Goal: Transaction & Acquisition: Purchase product/service

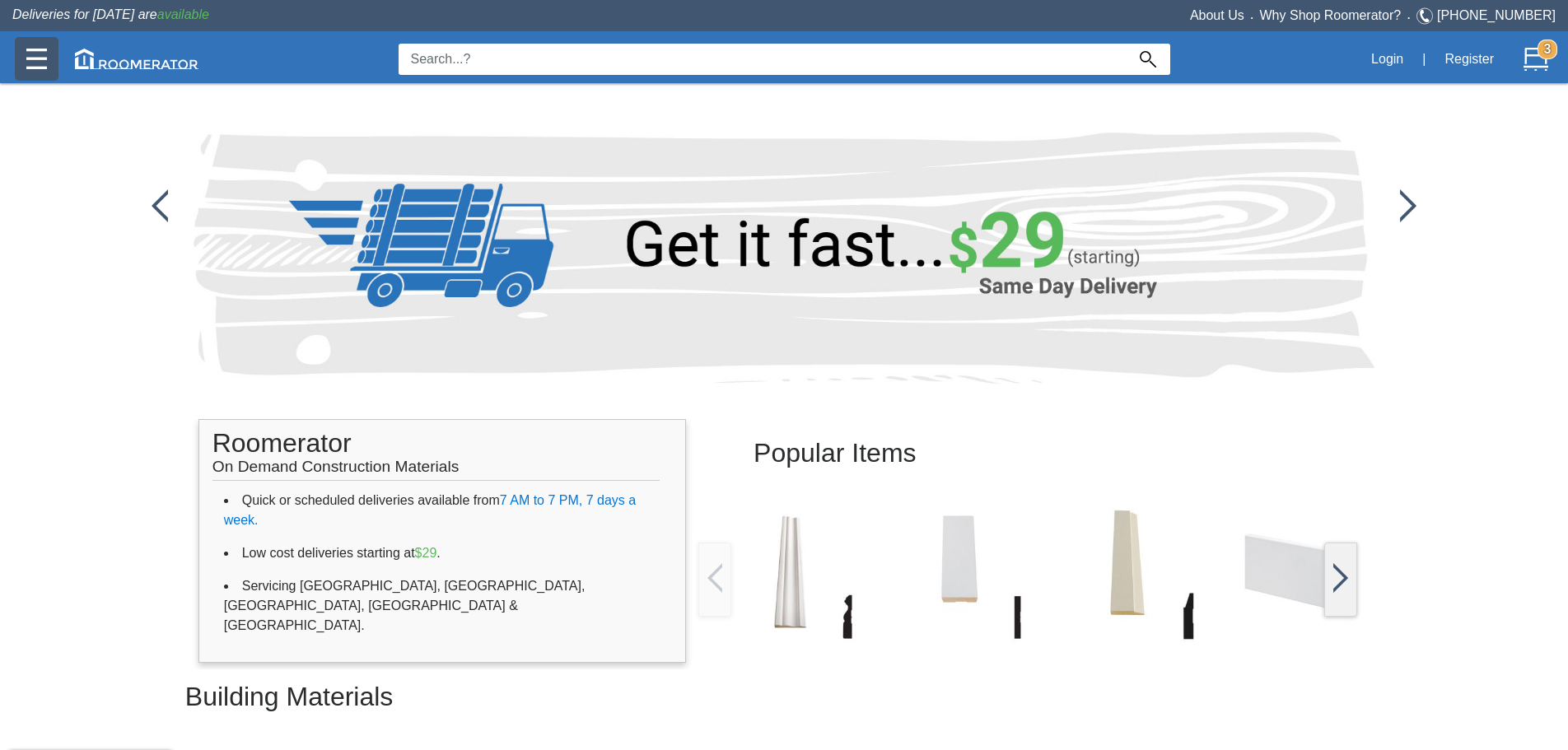
click at [28, 50] on img at bounding box center [36, 58] width 21 height 21
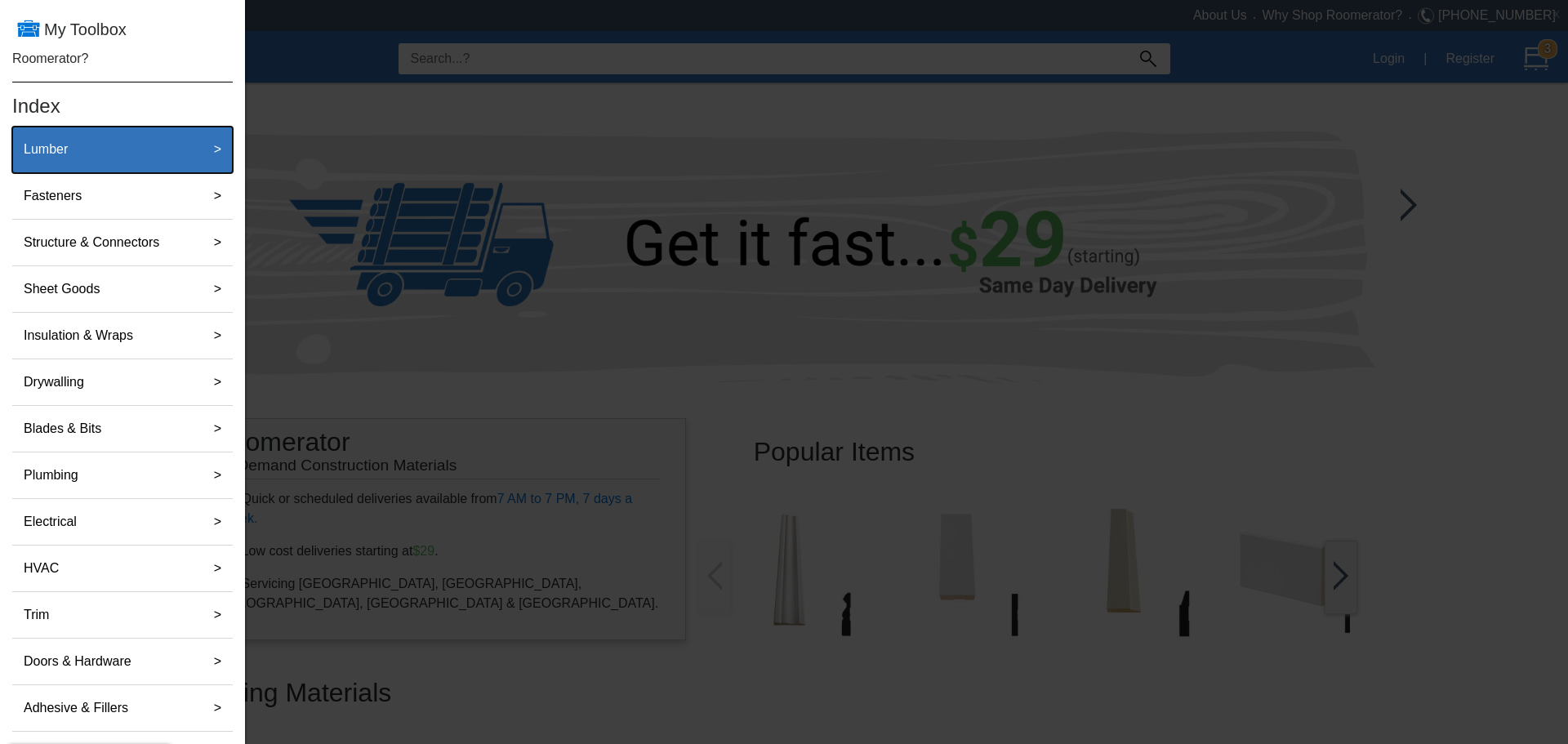
click at [51, 146] on label "Lumber" at bounding box center [45, 149] width 57 height 33
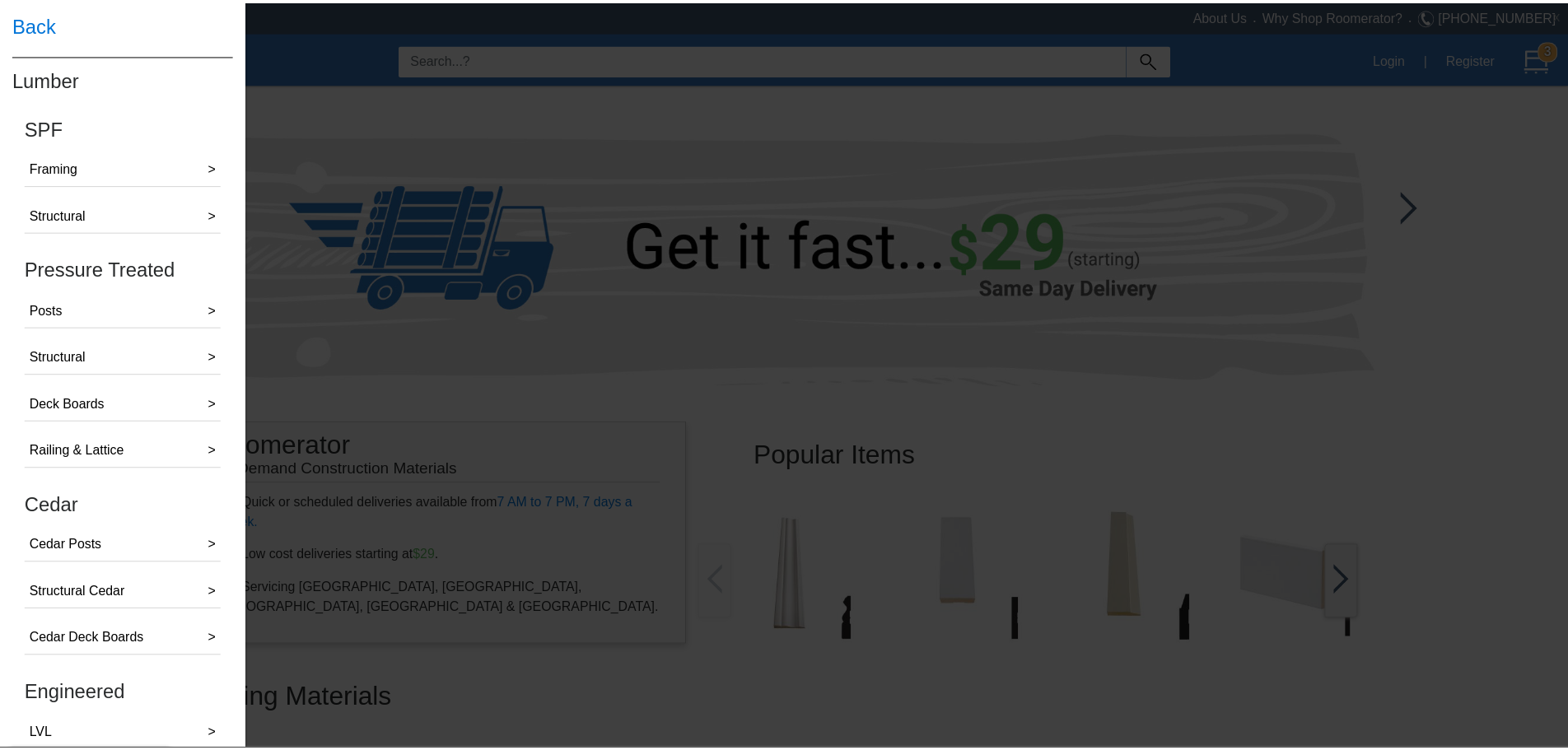
scroll to position [122, 0]
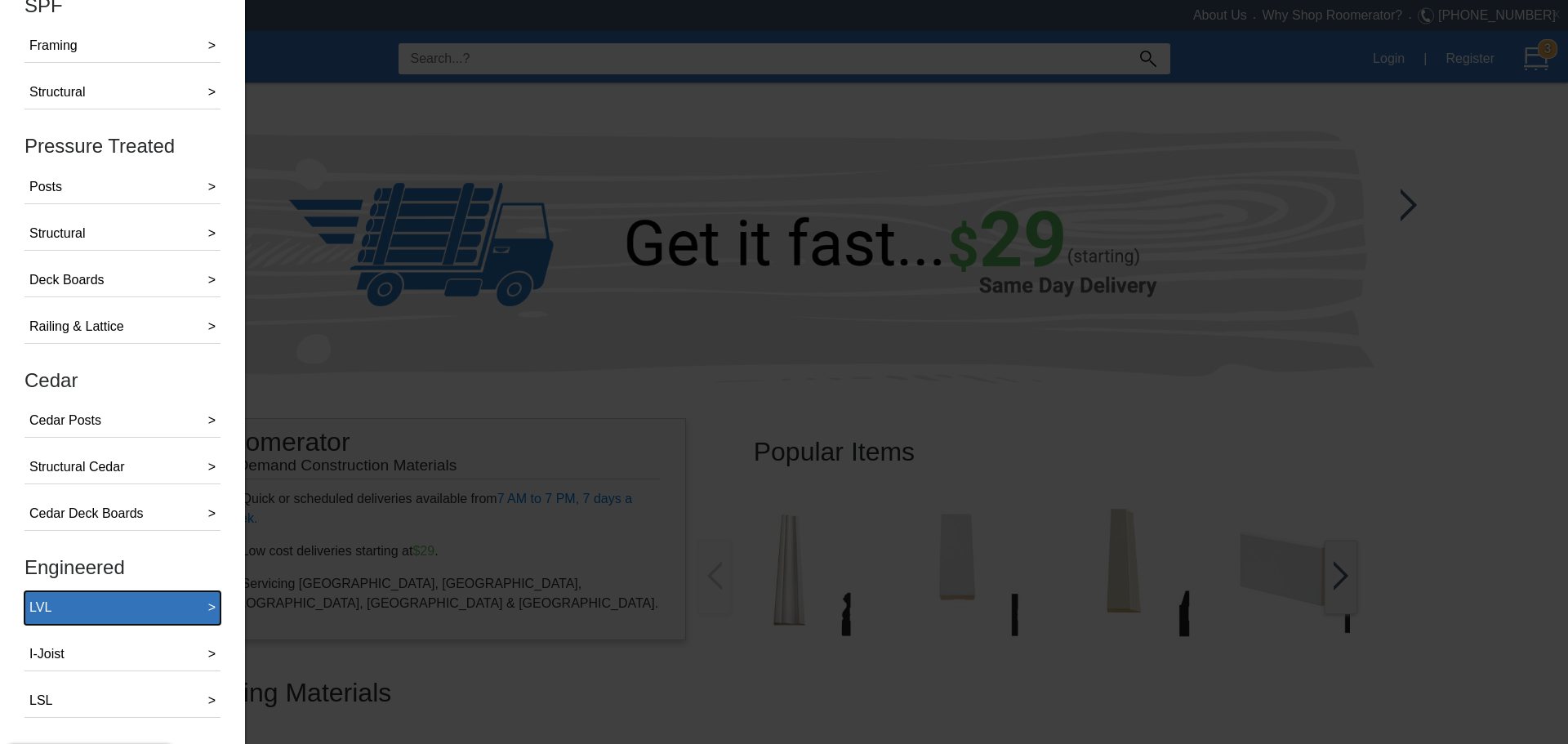
click at [76, 622] on button "LVL >" at bounding box center [122, 608] width 196 height 34
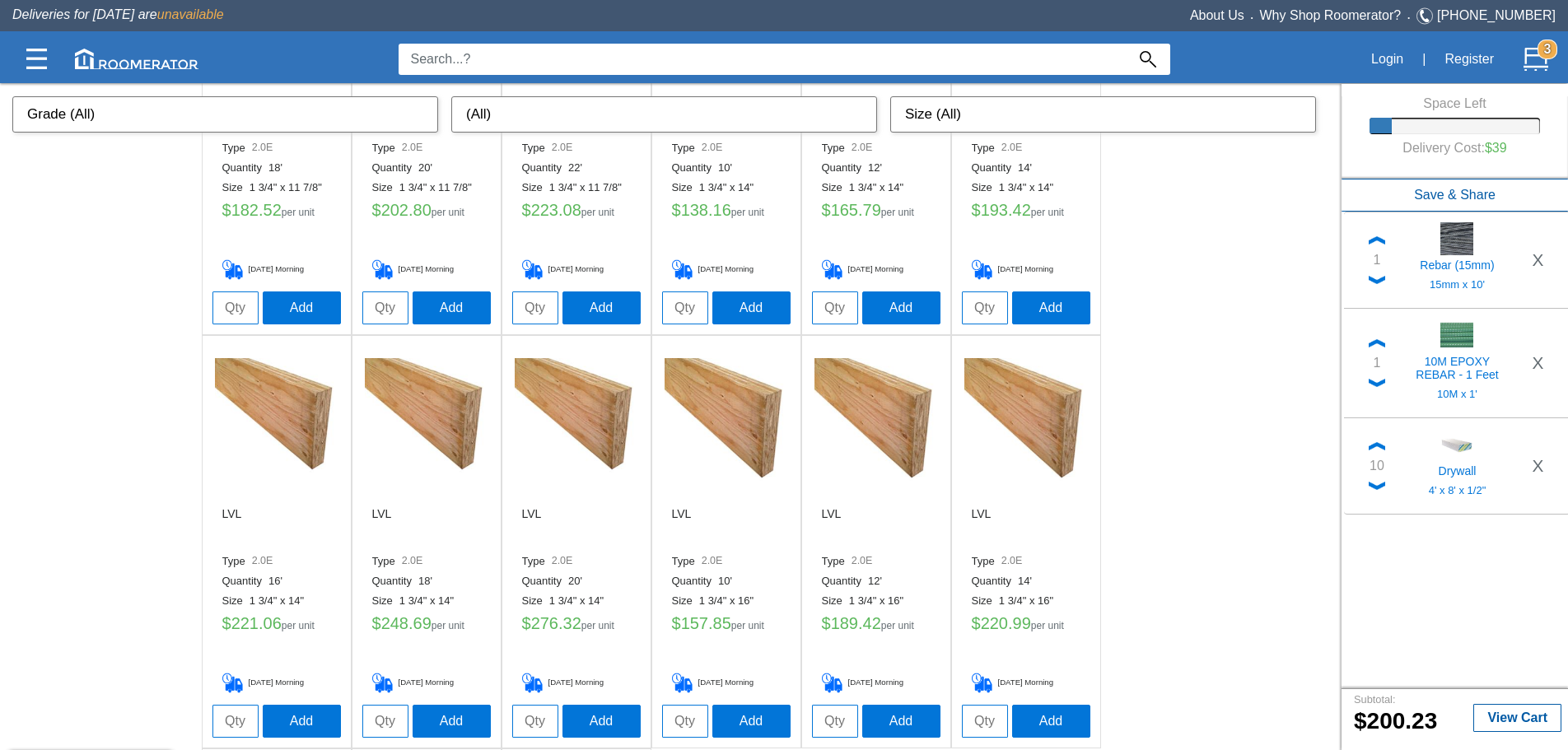
scroll to position [1509, 0]
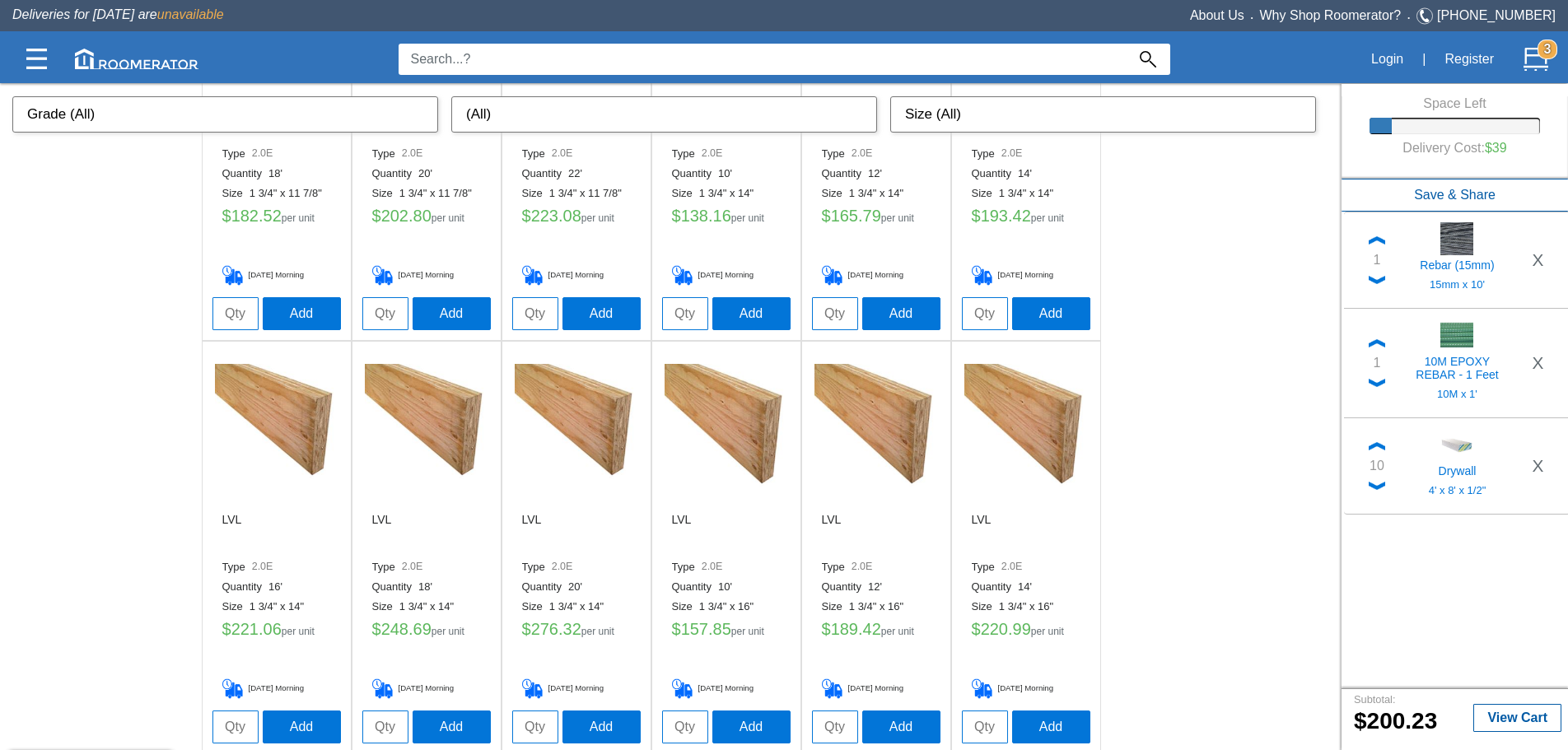
click at [310, 425] on img at bounding box center [276, 425] width 123 height 123
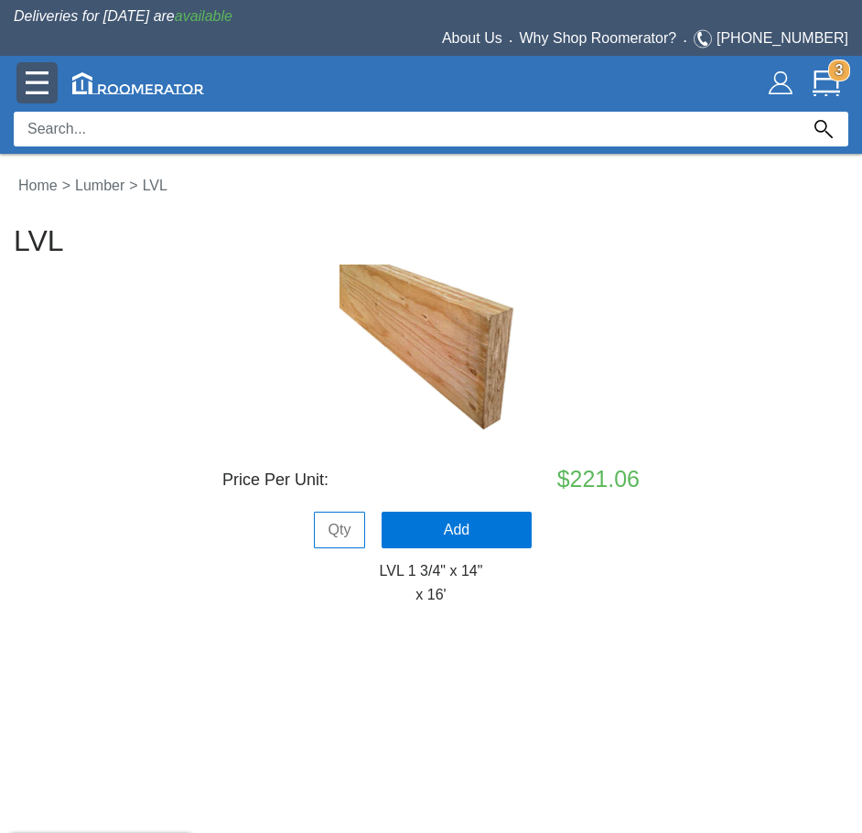
click at [44, 84] on img at bounding box center [37, 82] width 23 height 23
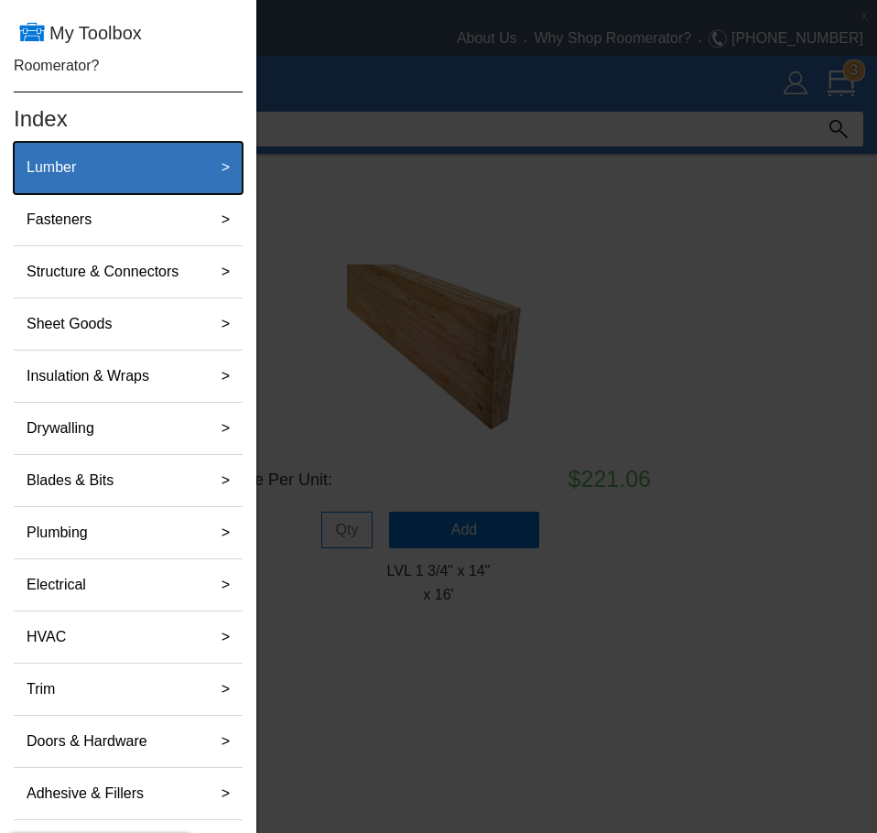
click at [81, 176] on label "Lumber" at bounding box center [51, 167] width 64 height 37
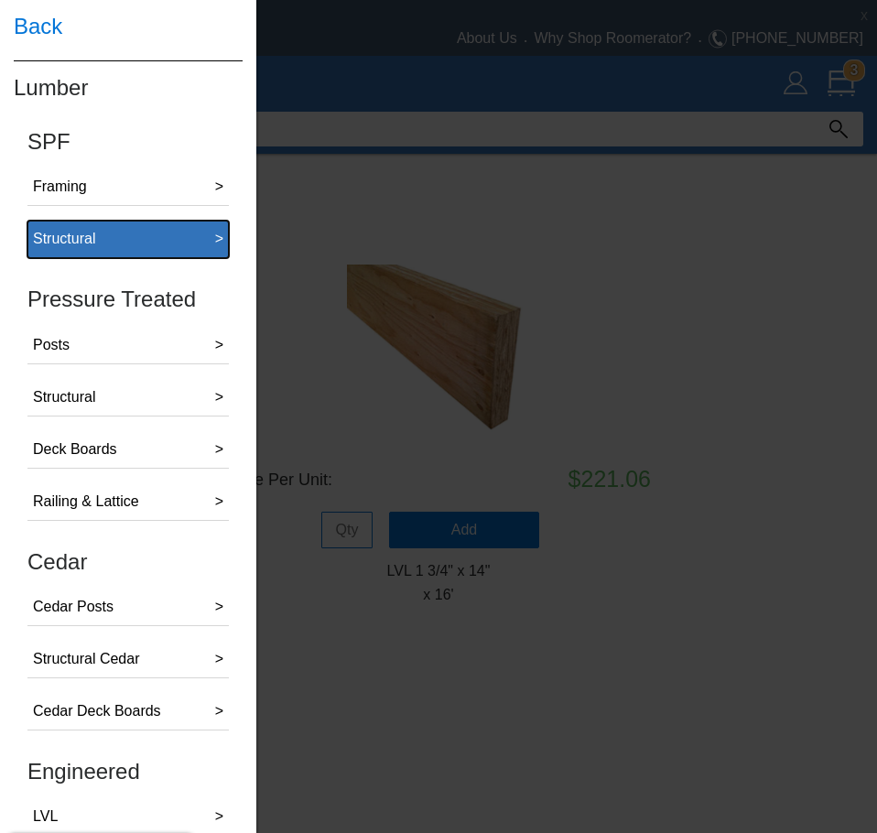
click at [102, 228] on button "Structural >" at bounding box center [127, 240] width 201 height 38
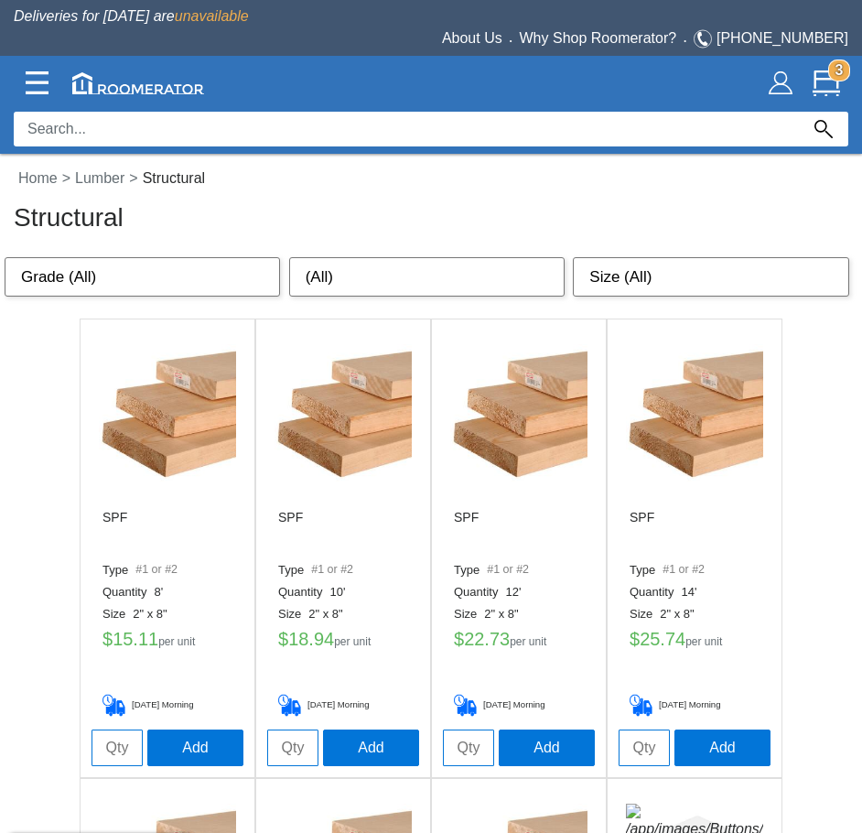
click at [302, 383] on img at bounding box center [343, 412] width 137 height 137
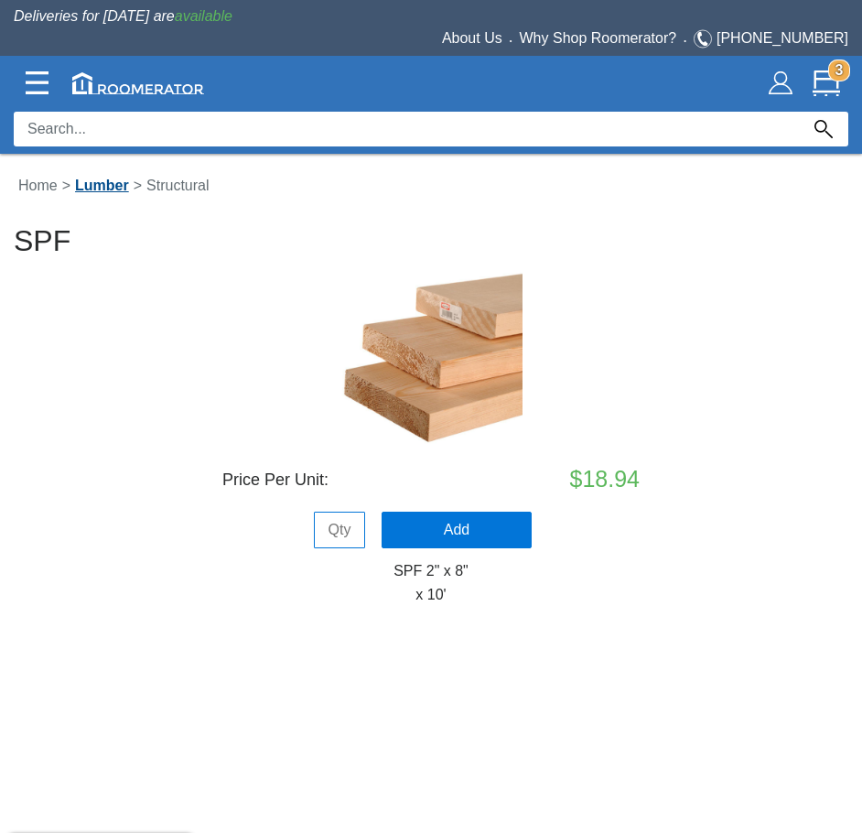
click at [116, 190] on link "Lumber" at bounding box center [101, 186] width 63 height 16
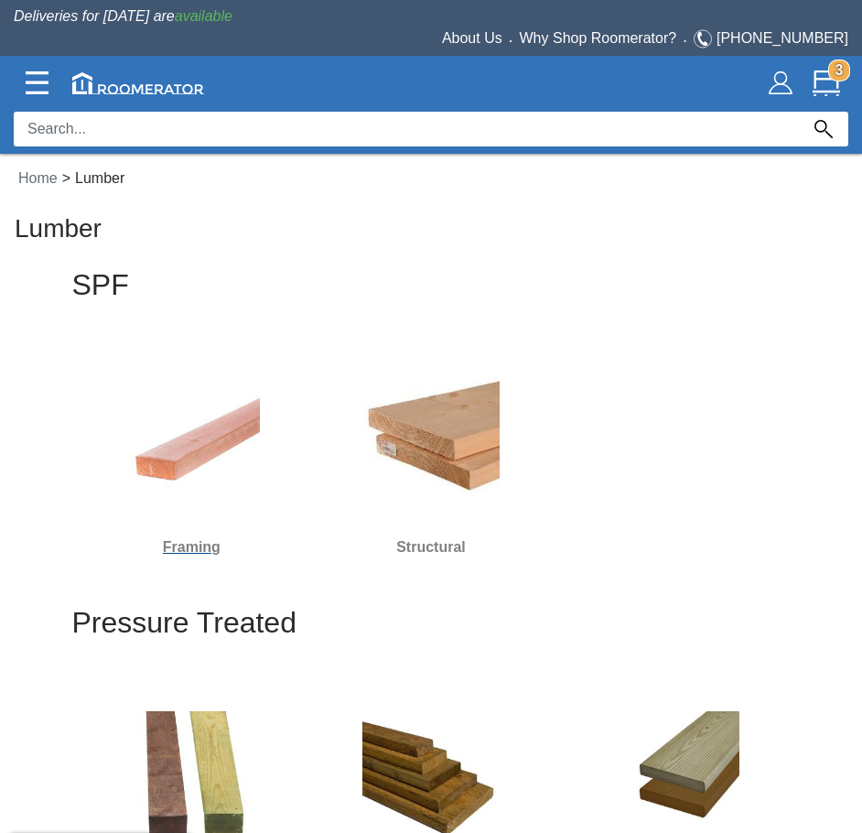
click at [193, 454] on img at bounding box center [191, 442] width 137 height 137
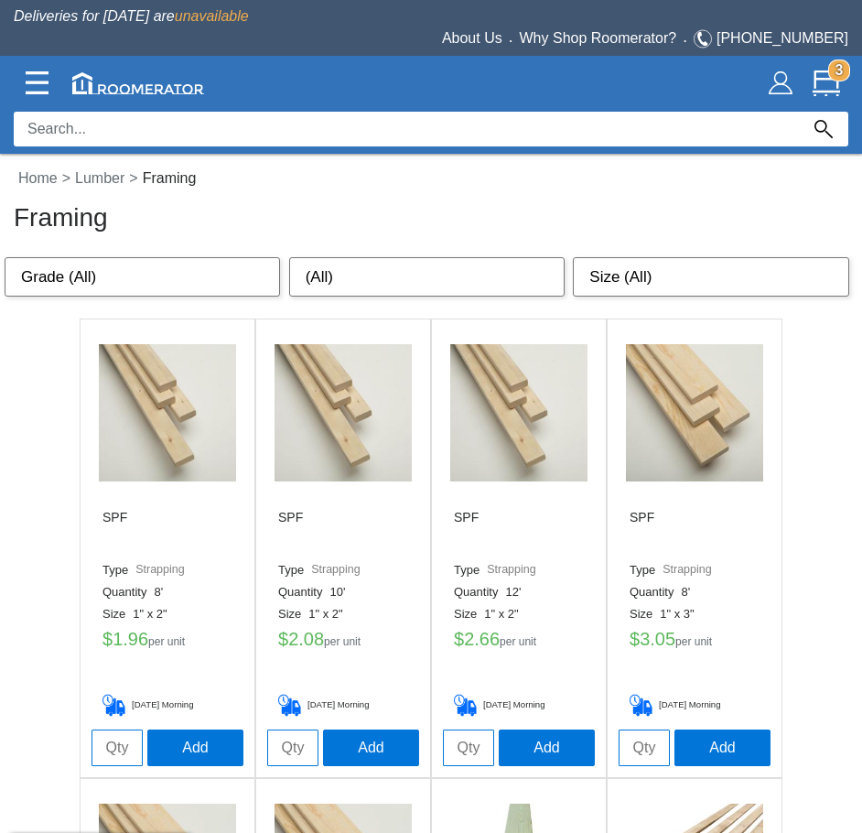
click at [382, 285] on select "(All) 8' 10' 12' 14' 16' 92 5/8" 104 5/8" 116 5/8" 18' 20'" at bounding box center [427, 277] width 276 height 40
click at [166, 260] on select "Grade (All) Strapping Standard Stud #1 or #2" at bounding box center [143, 277] width 276 height 40
click at [176, 269] on select "Grade (All) Strapping Standard Stud #1 or #2" at bounding box center [143, 277] width 276 height 40
click at [656, 276] on select "Size (All) 1" x 2" 1" x 3" 1" x 4" 1" x 6" 1" x 8" 1" x 10" 2" x 2" 2" x 3" 2" …" at bounding box center [711, 277] width 276 height 40
select select "2" x 6""
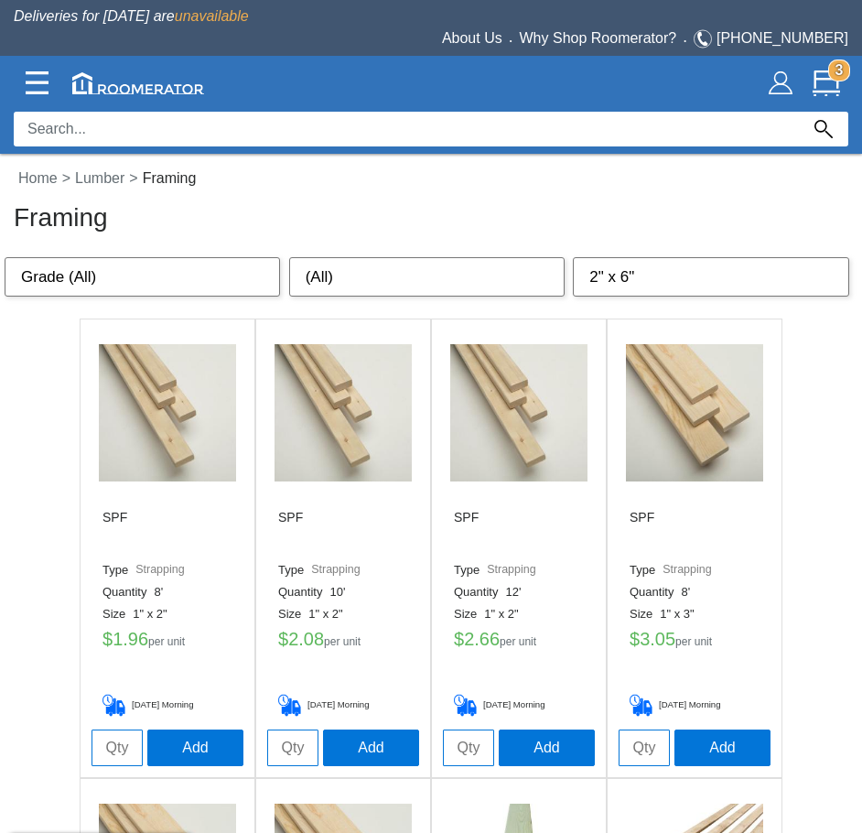
click at [573, 257] on select "Size (All) 1" x 2" 1" x 3" 1" x 4" 1" x 6" 1" x 8" 1" x 10" 2" x 2" 2" x 3" 2" …" at bounding box center [711, 277] width 276 height 40
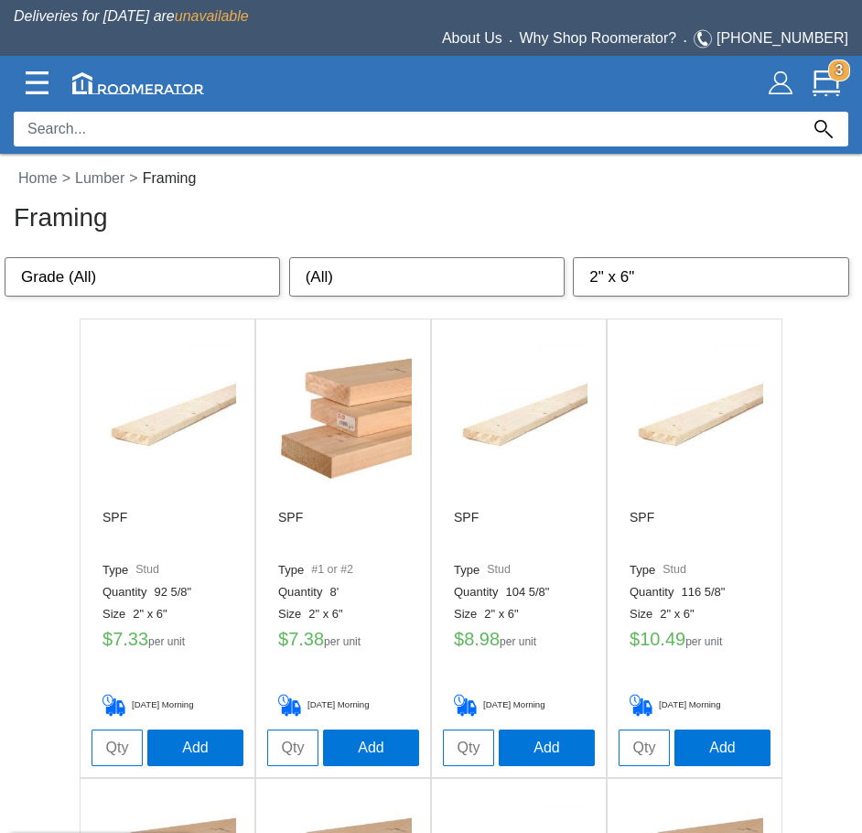
click at [363, 418] on img at bounding box center [343, 412] width 137 height 137
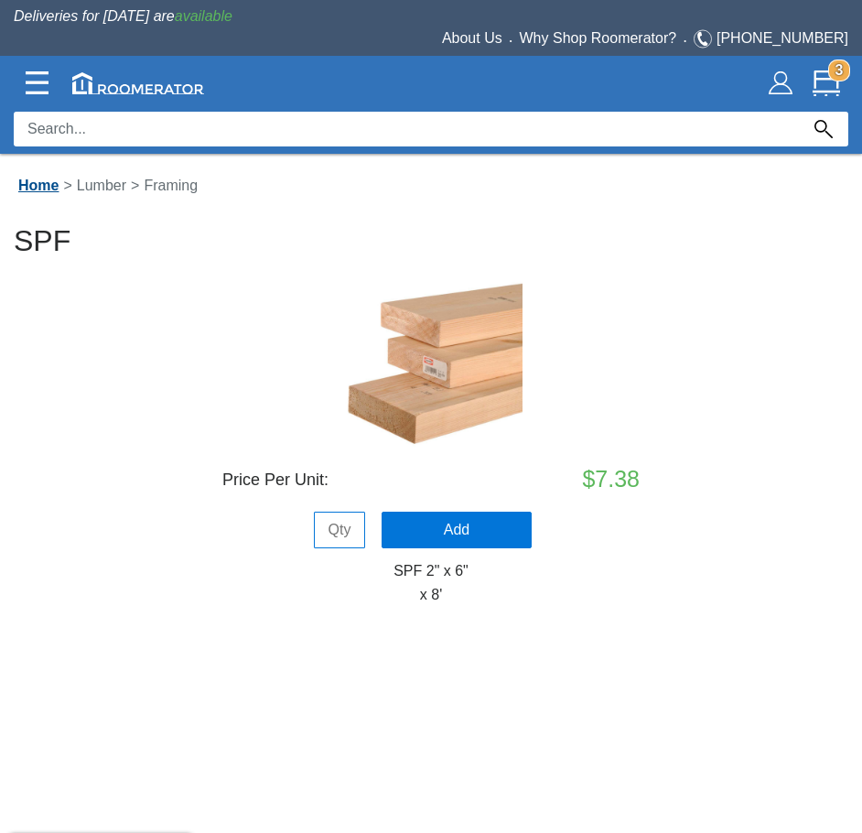
click at [24, 183] on link "Home" at bounding box center [38, 186] width 49 height 16
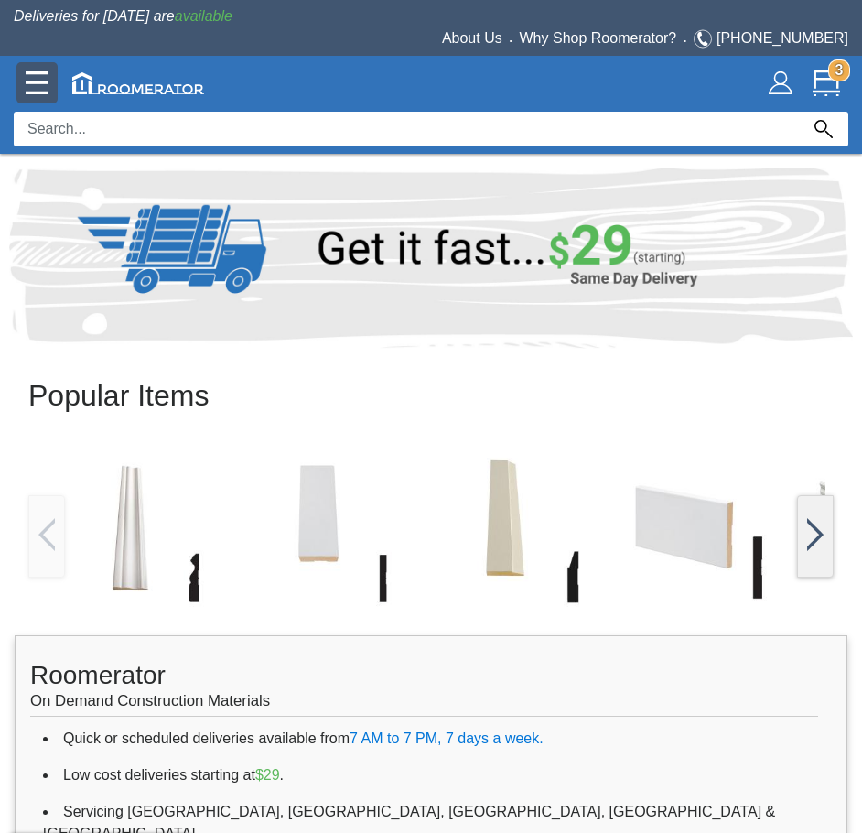
click at [43, 74] on img at bounding box center [37, 82] width 23 height 23
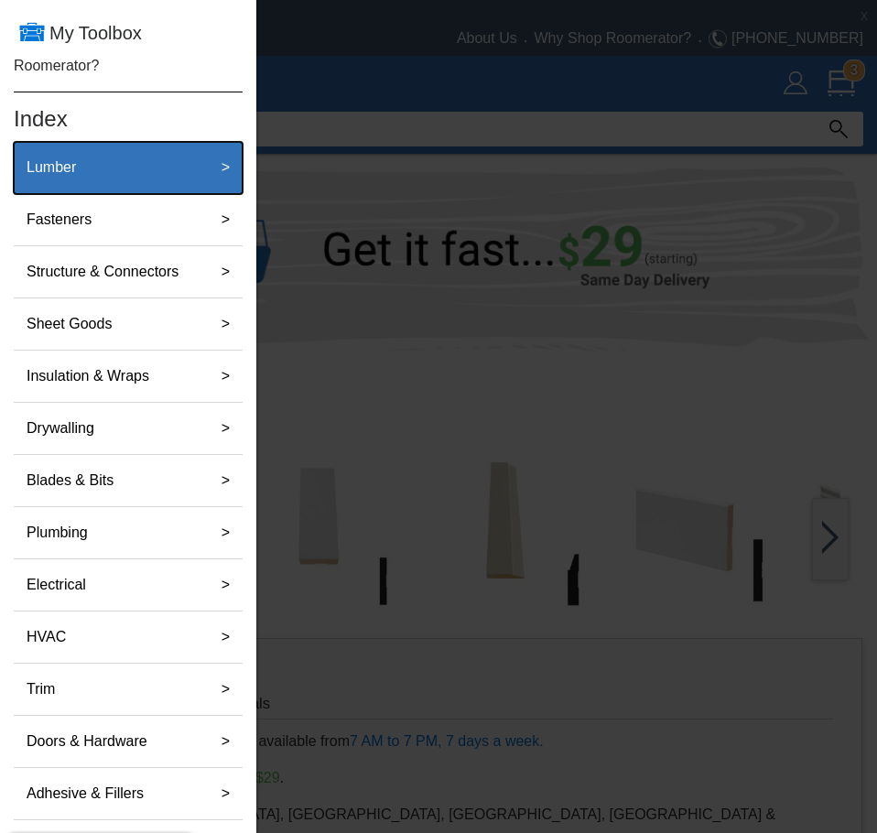
click at [85, 179] on div "Lumber" at bounding box center [109, 167] width 181 height 37
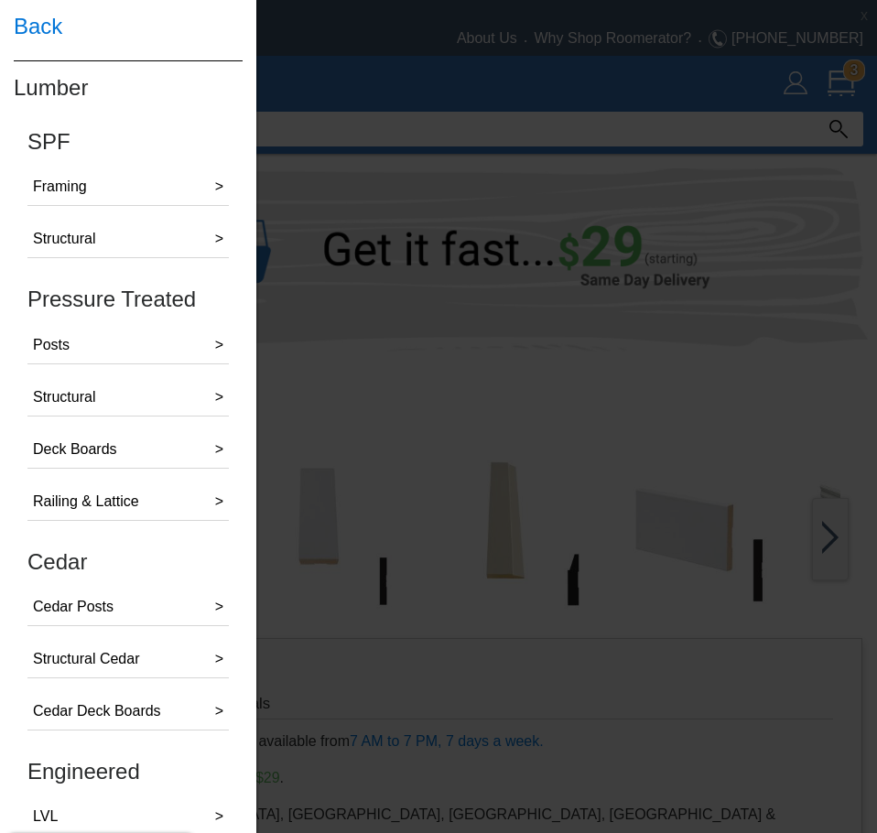
click at [53, 36] on h4 "Back" at bounding box center [128, 26] width 229 height 53
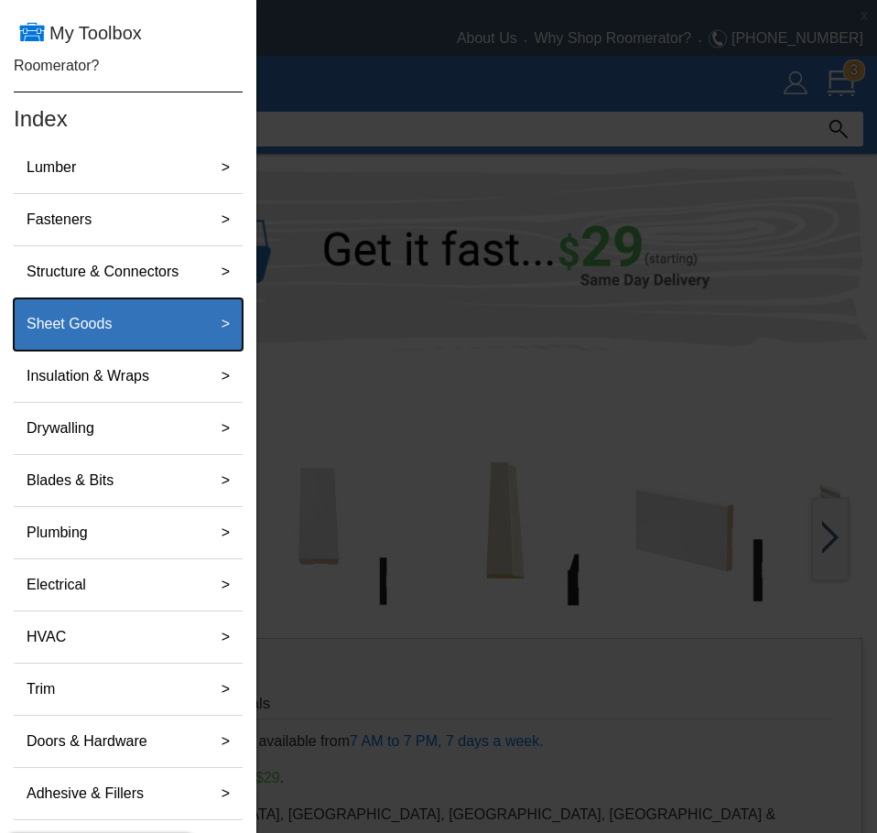
click at [166, 326] on div "Sheet Goods" at bounding box center [109, 324] width 181 height 37
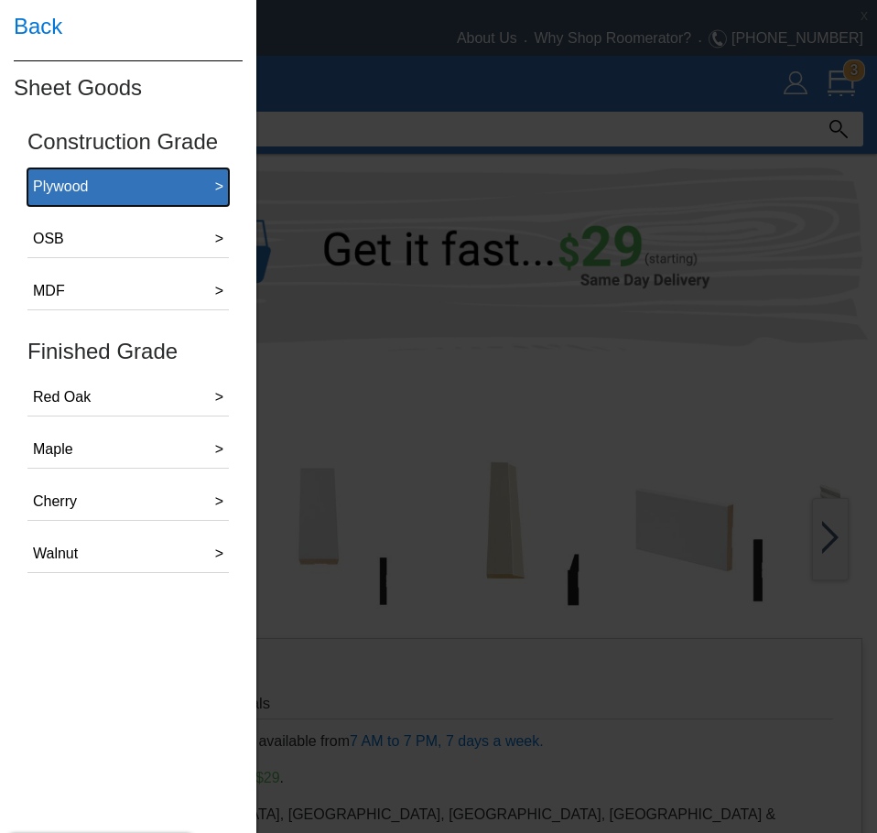
click at [115, 188] on button "Plywood >" at bounding box center [127, 187] width 201 height 38
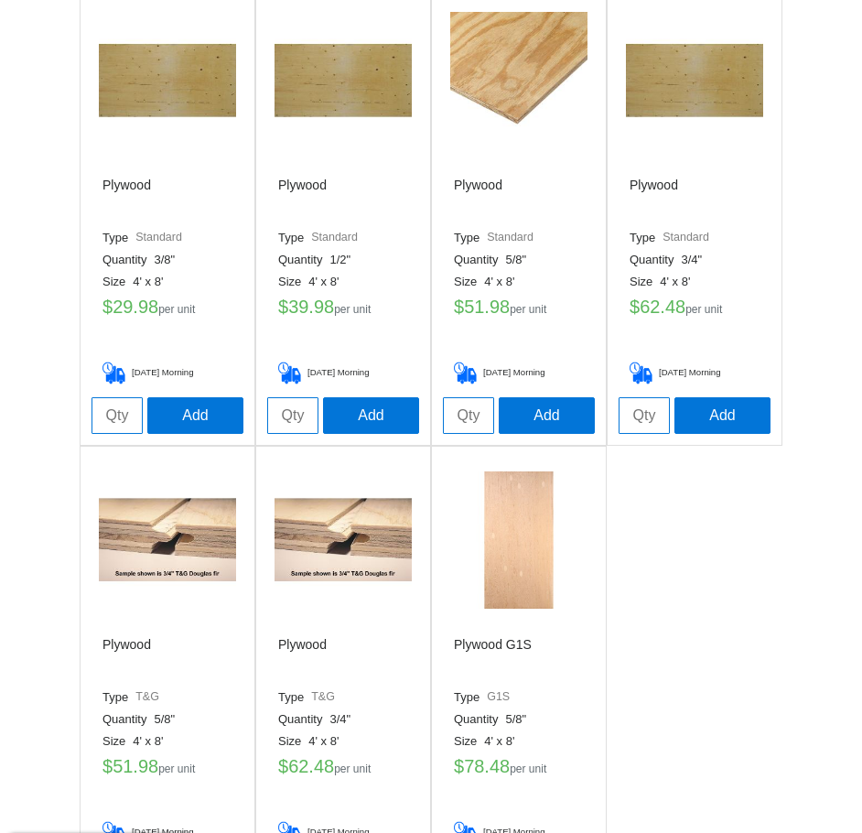
scroll to position [336, 0]
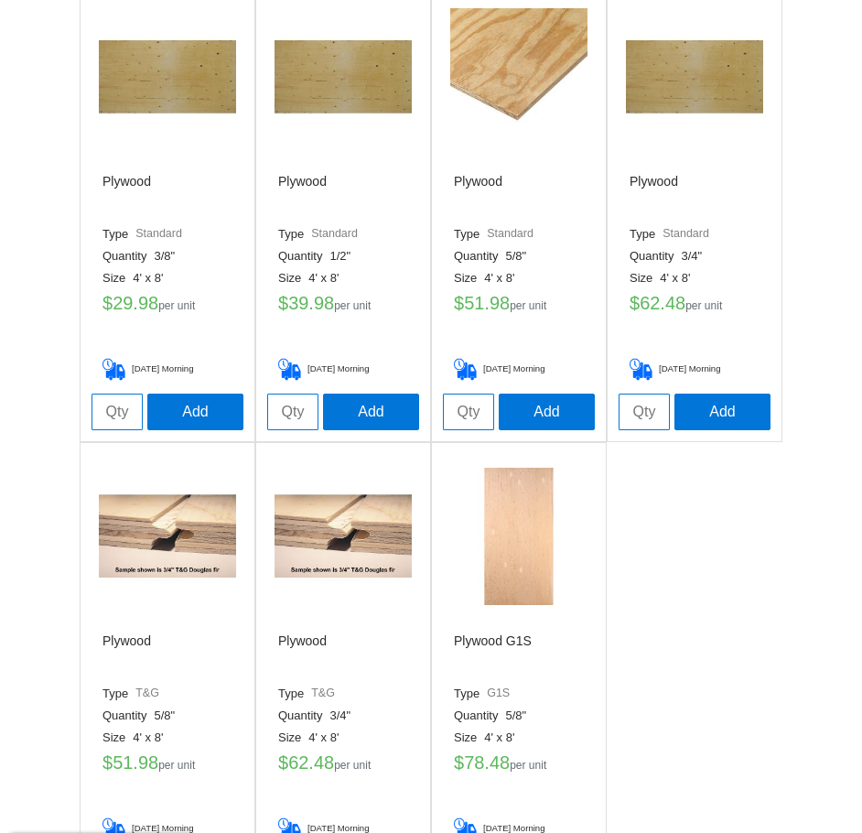
click at [216, 515] on img at bounding box center [167, 536] width 137 height 137
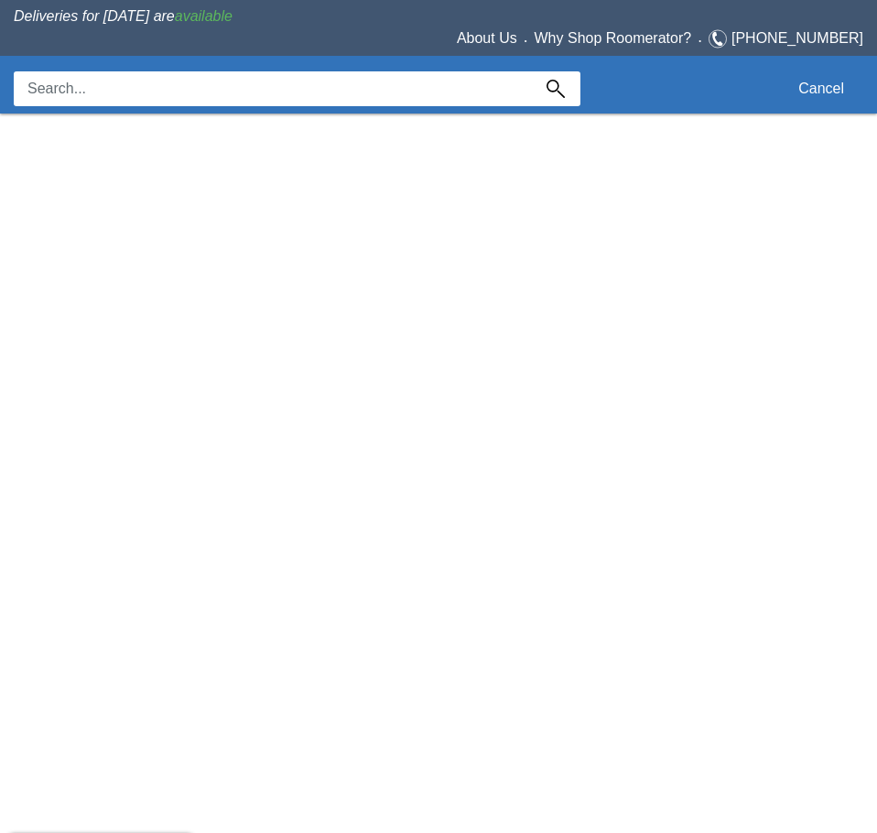
click at [310, 63] on div "Cancel" at bounding box center [439, 87] width 850 height 54
click at [297, 81] on input at bounding box center [272, 88] width 517 height 35
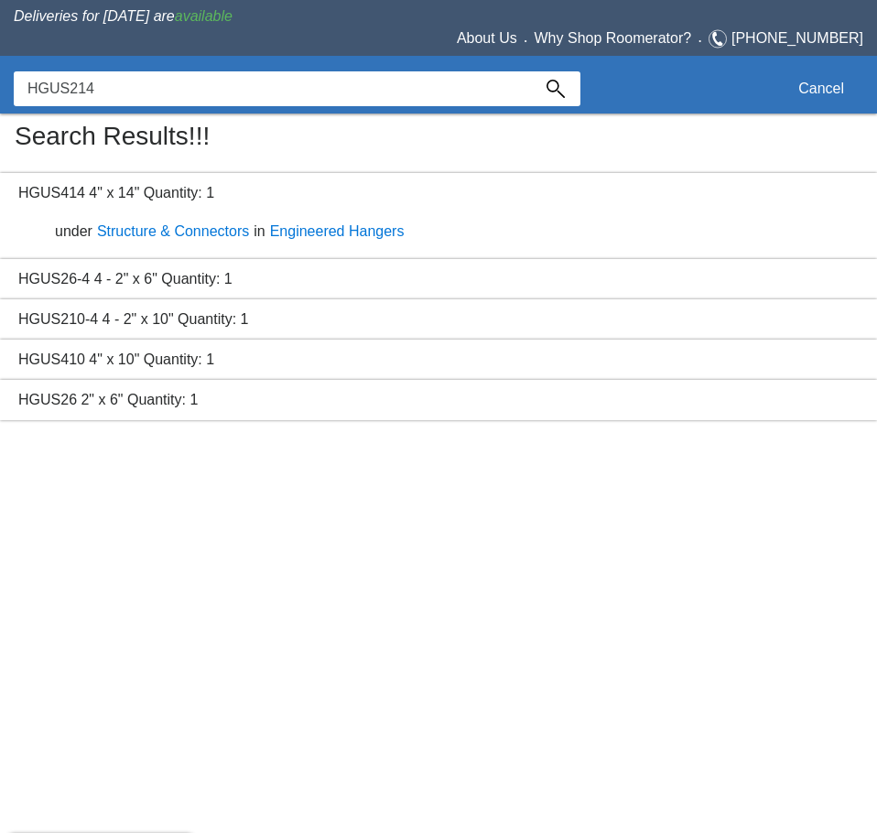
click at [115, 87] on input "HGUS214" at bounding box center [272, 88] width 517 height 35
click at [130, 99] on input "HGUS214" at bounding box center [272, 88] width 517 height 35
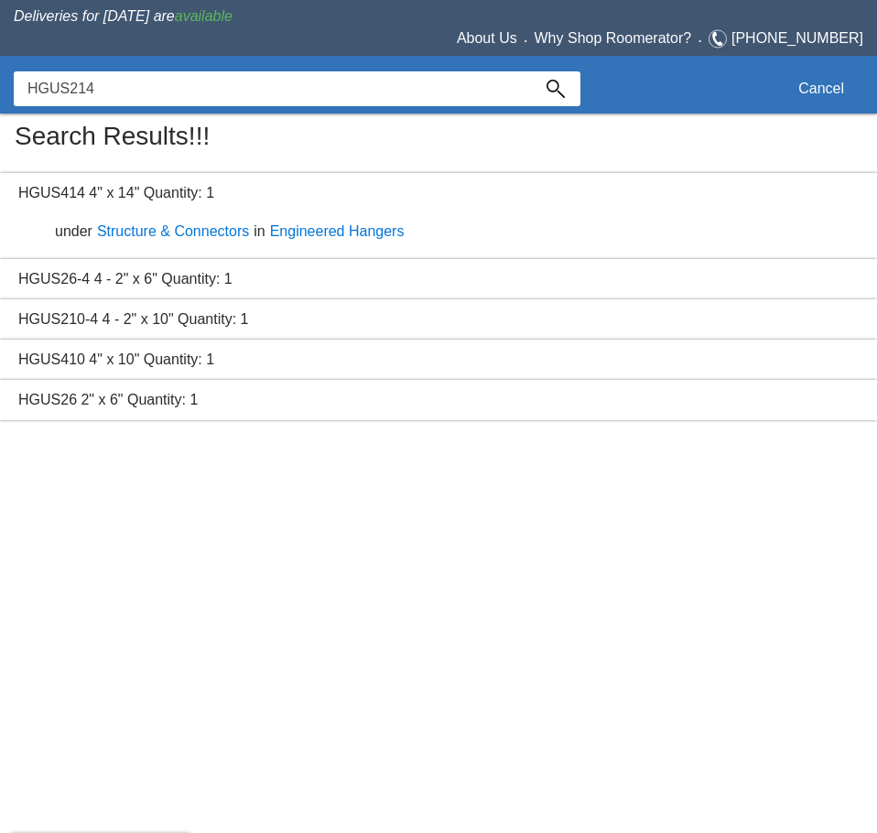
click at [96, 81] on input "HGUS214" at bounding box center [272, 88] width 517 height 35
click at [69, 85] on input "HGUS214" at bounding box center [272, 88] width 517 height 35
drag, startPoint x: 73, startPoint y: 89, endPoint x: 160, endPoint y: 89, distance: 87.0
click at [152, 89] on input "HGUS214" at bounding box center [272, 88] width 517 height 35
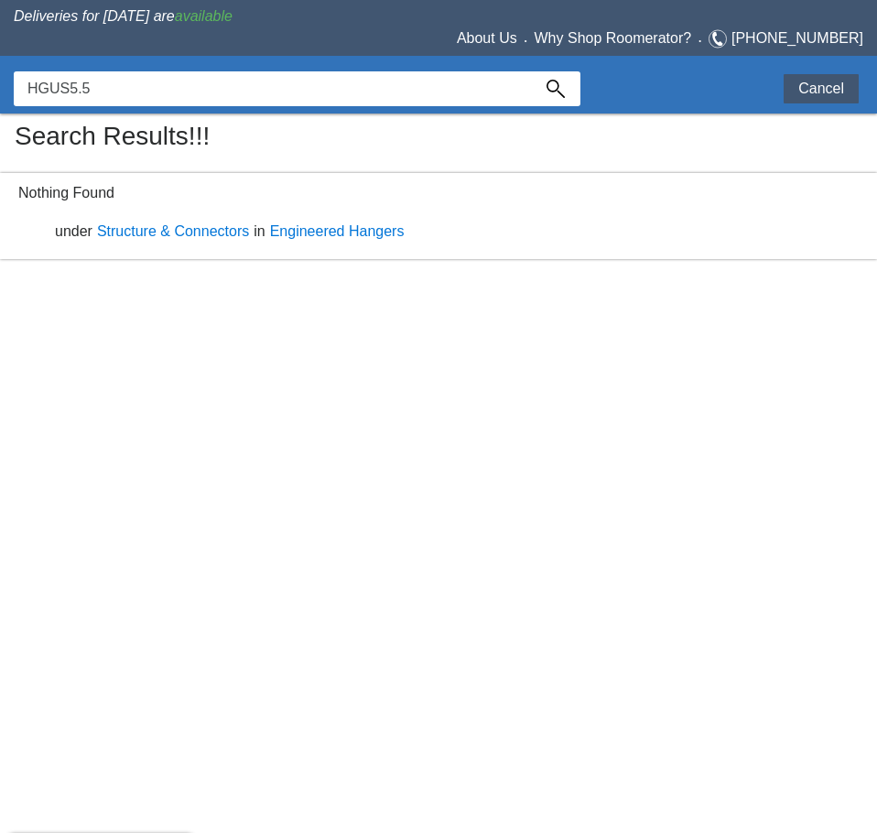
type input "HGUS5.5"
click at [793, 79] on button "Cancel" at bounding box center [821, 88] width 75 height 29
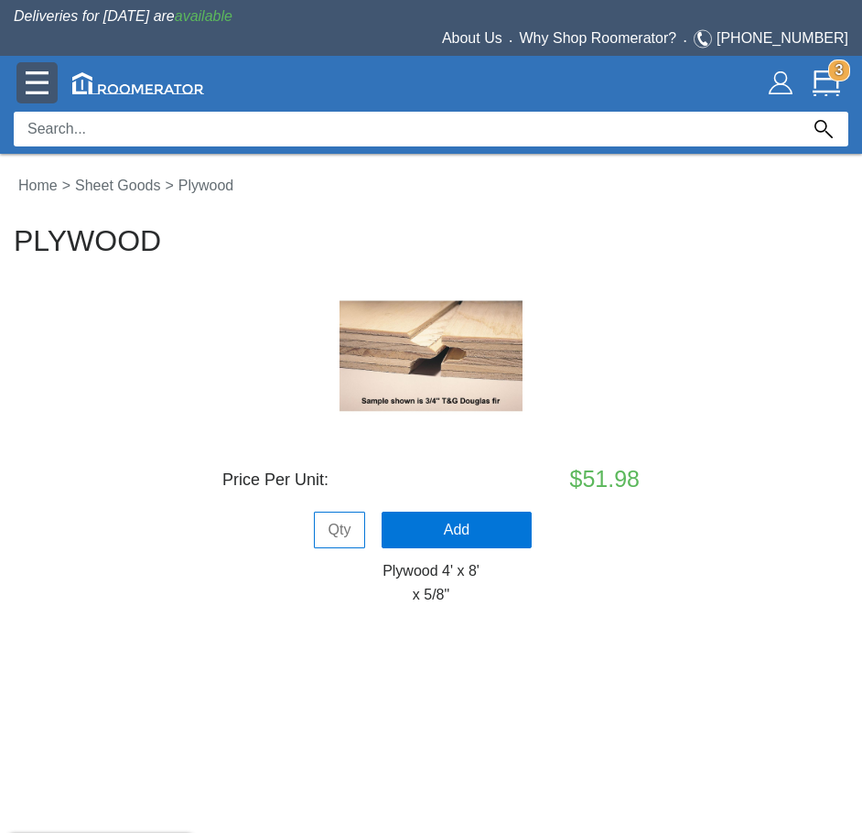
click at [38, 85] on img at bounding box center [37, 82] width 23 height 23
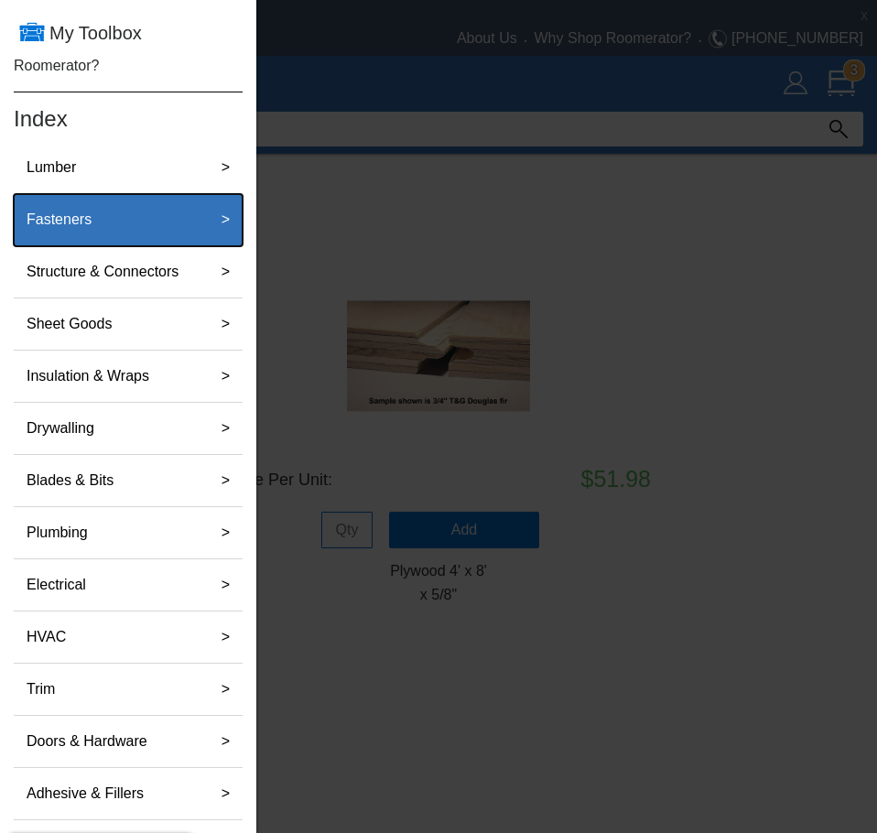
click at [119, 230] on div "Fasteners" at bounding box center [109, 219] width 181 height 37
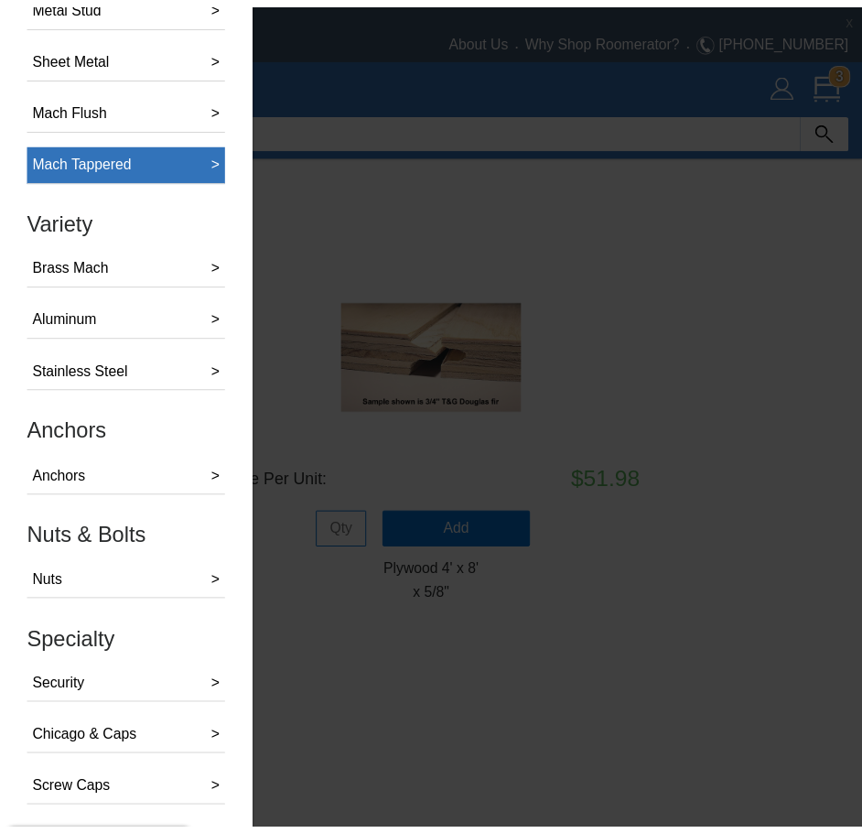
scroll to position [1575, 0]
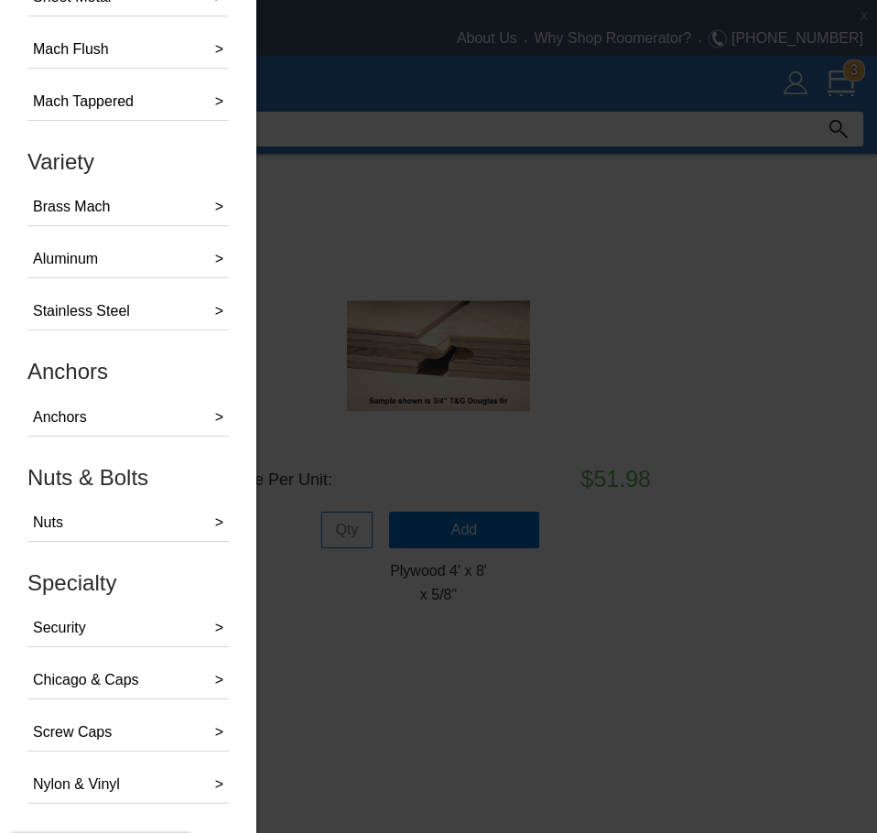
click at [359, 276] on div at bounding box center [438, 443] width 877 height 886
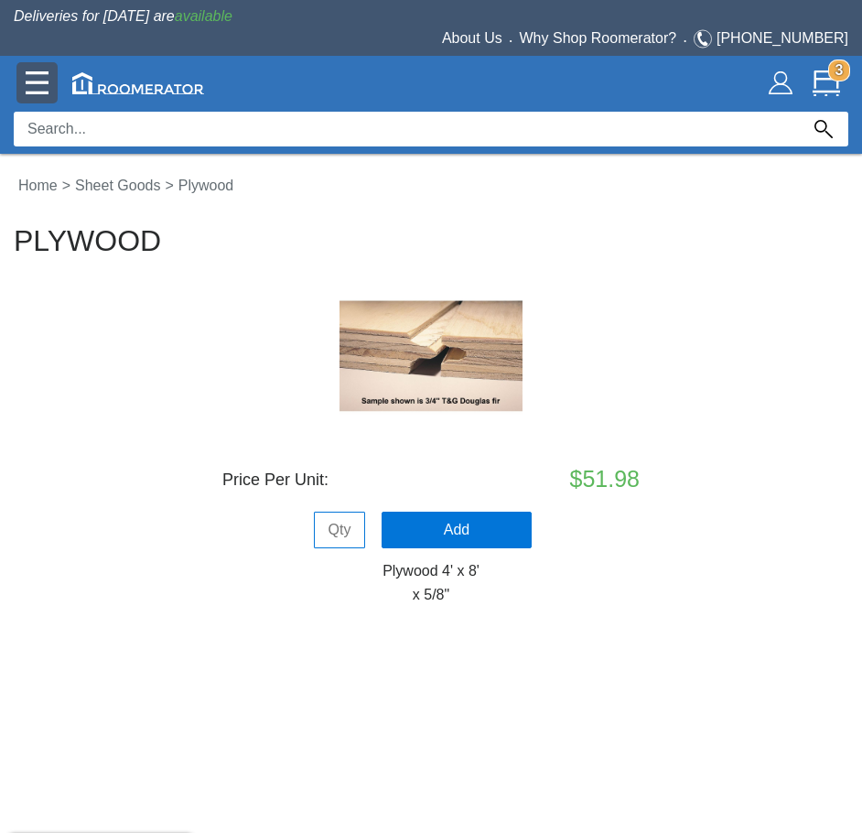
click at [39, 92] on img at bounding box center [37, 82] width 23 height 23
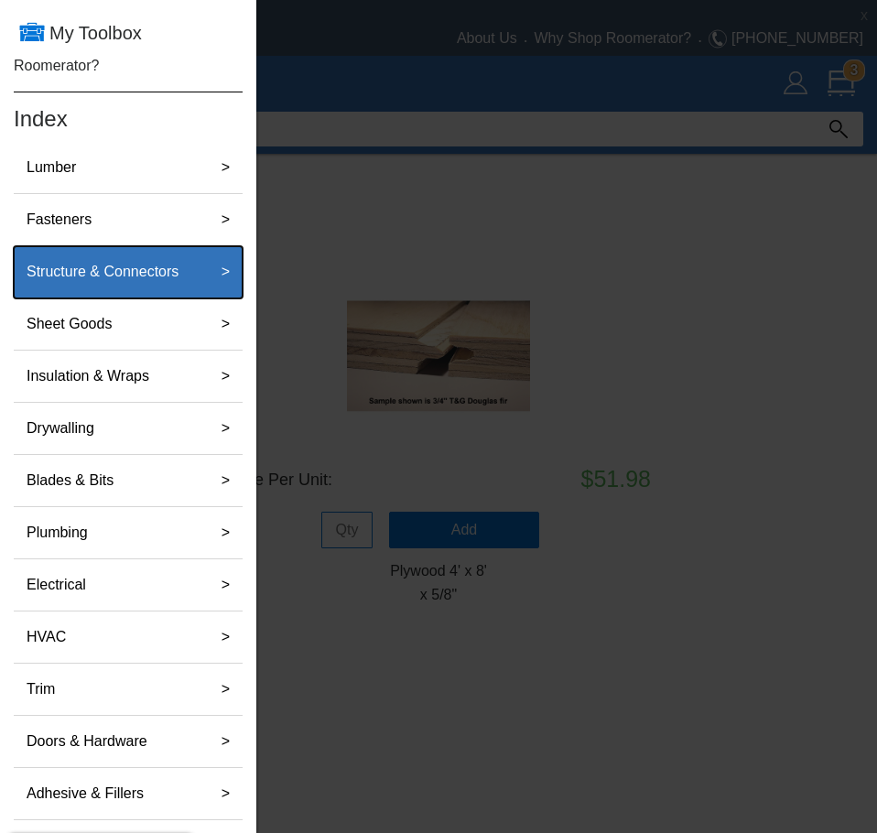
click at [158, 277] on label "Structure & Connectors" at bounding box center [102, 272] width 167 height 37
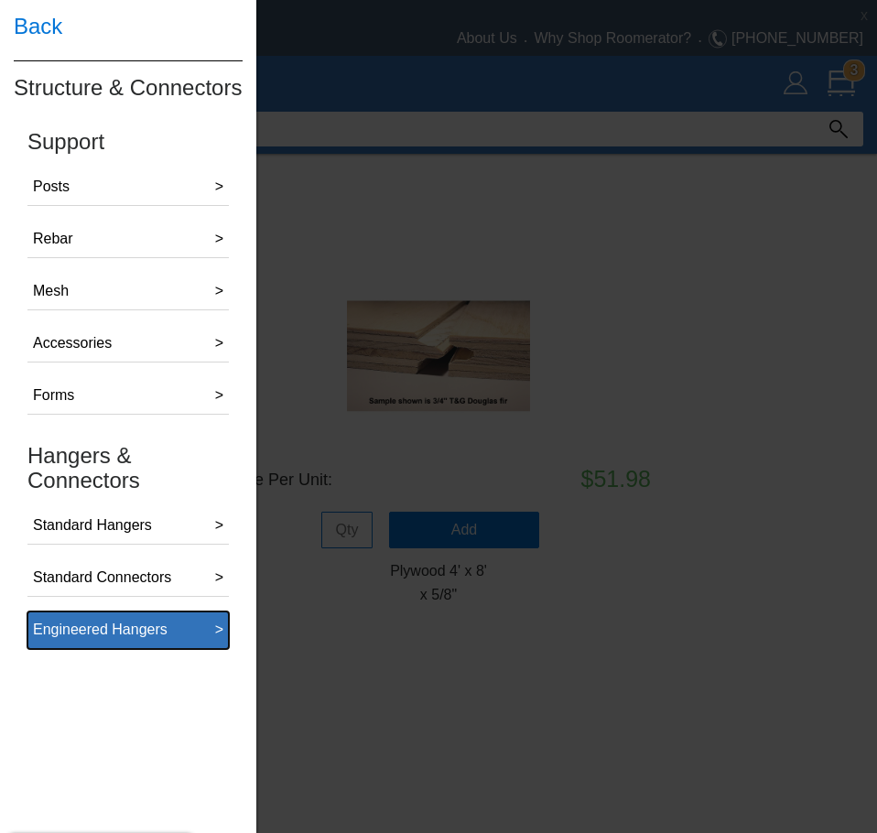
click at [135, 621] on div "Engineered Hangers" at bounding box center [100, 630] width 135 height 22
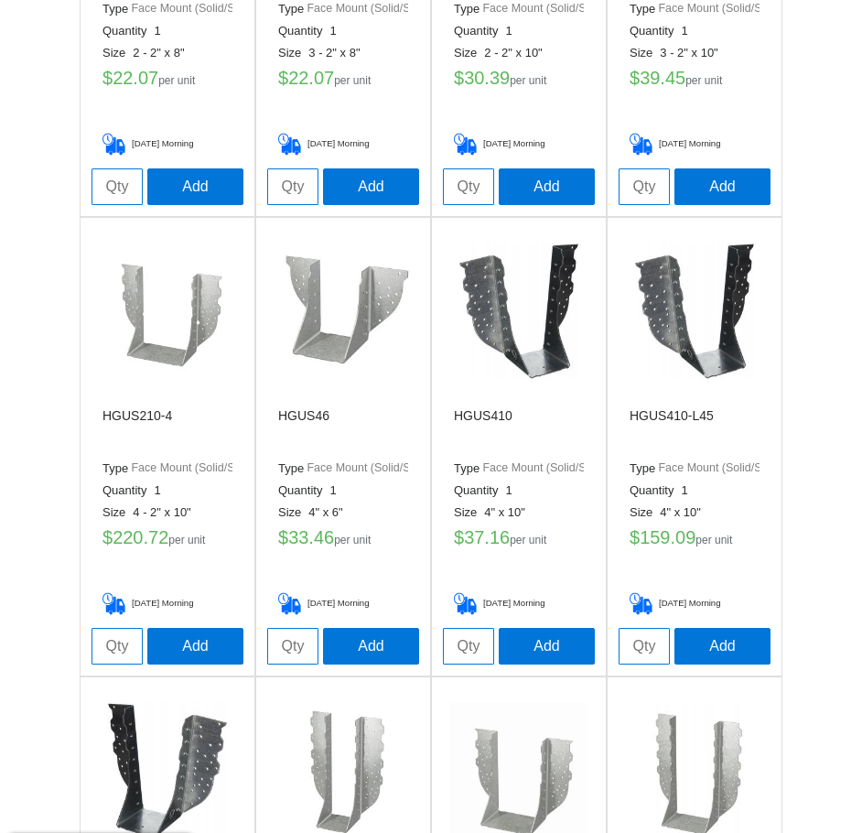
scroll to position [1480, 0]
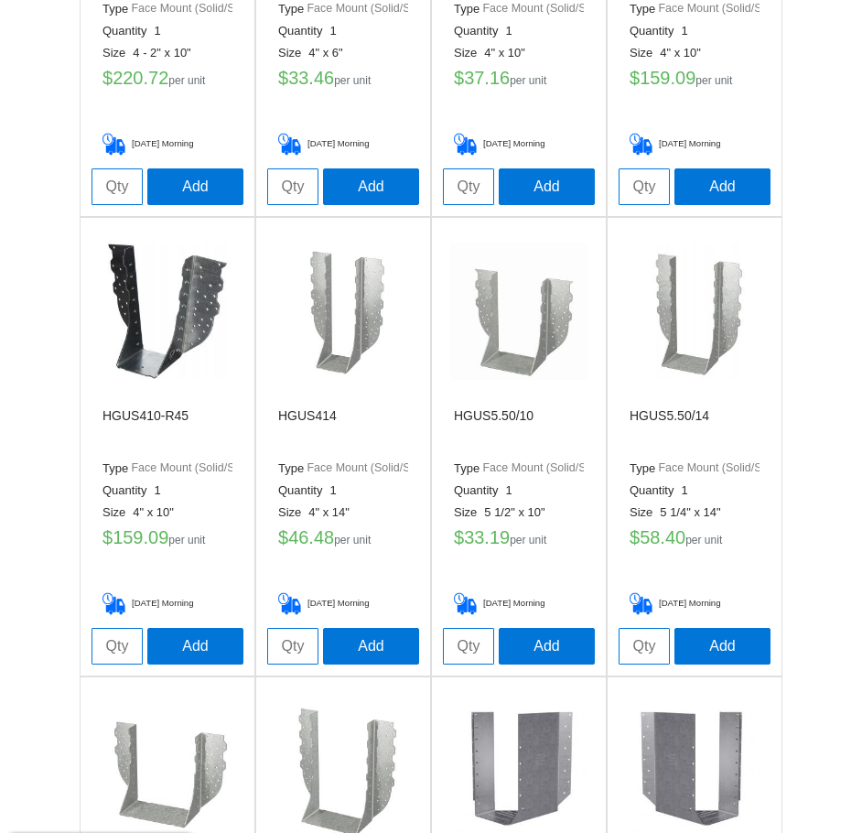
click at [694, 322] on img at bounding box center [694, 311] width 137 height 137
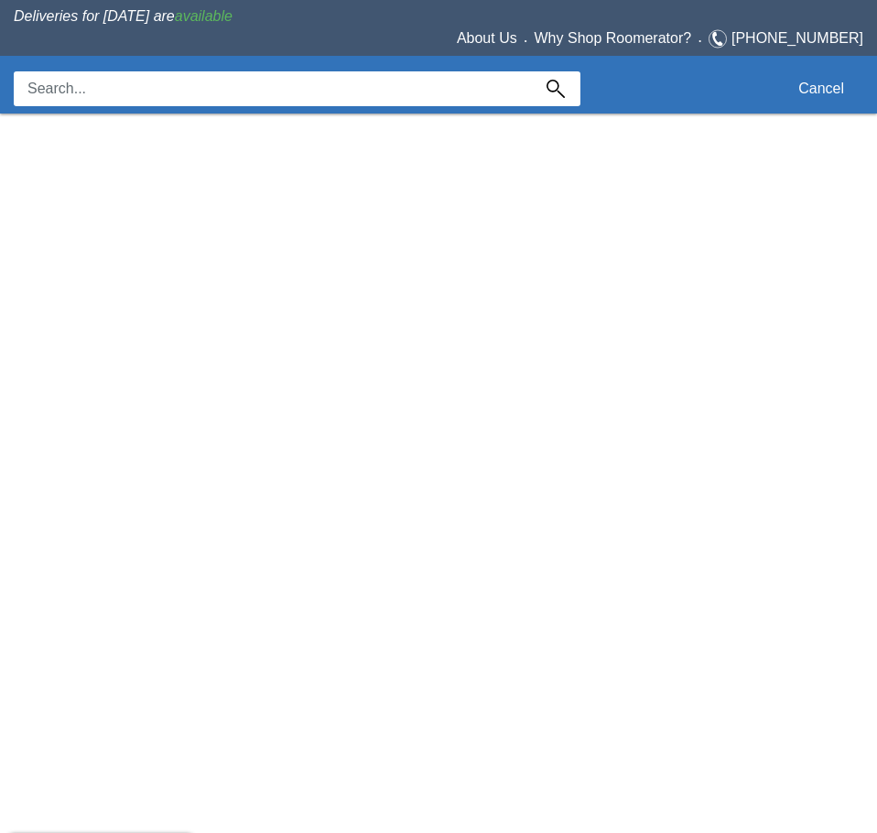
click at [168, 89] on input at bounding box center [272, 88] width 517 height 35
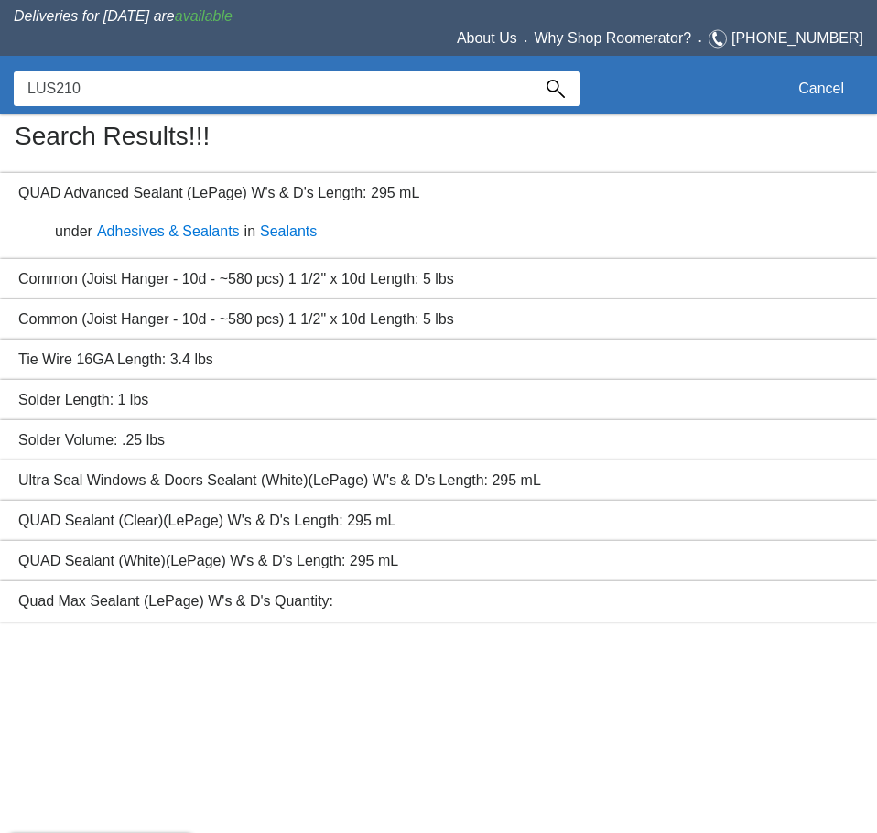
type input "LUS210"
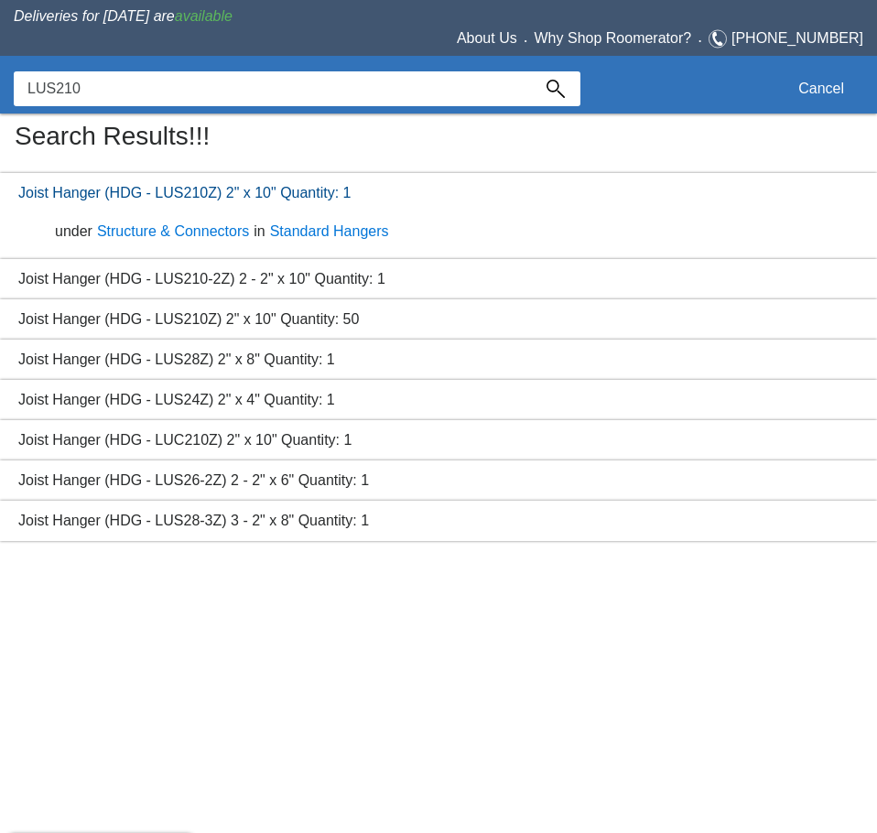
click at [114, 190] on link "Joist Hanger (HDG - LUS210Z) 2" x 10" Quantity: 1" at bounding box center [184, 193] width 333 height 16
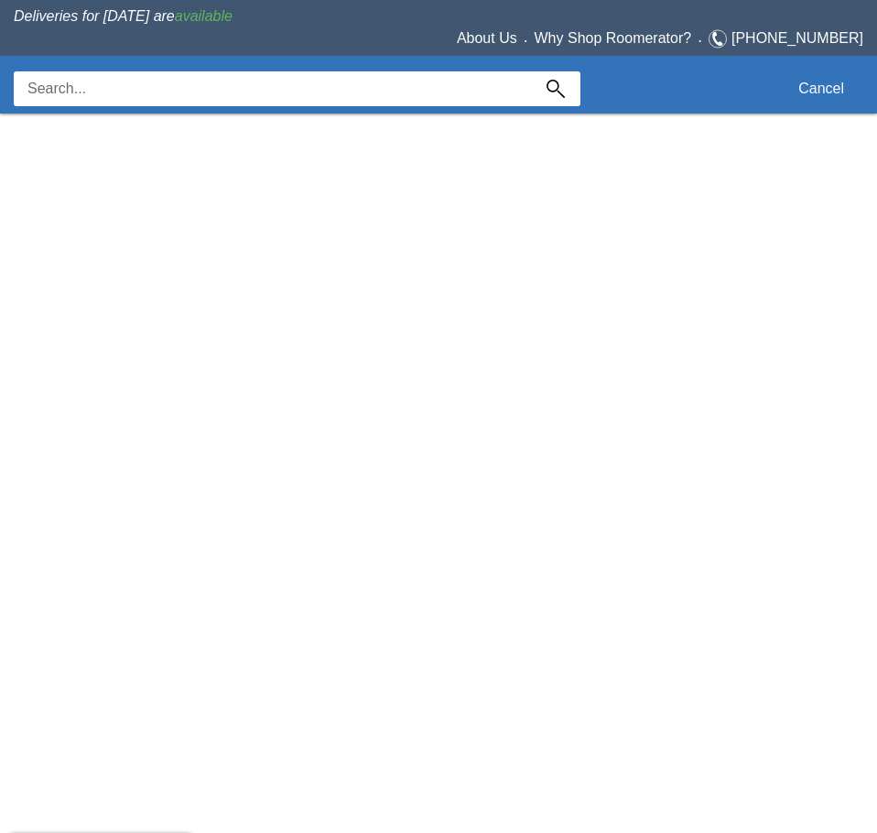
click at [87, 93] on input at bounding box center [272, 88] width 517 height 35
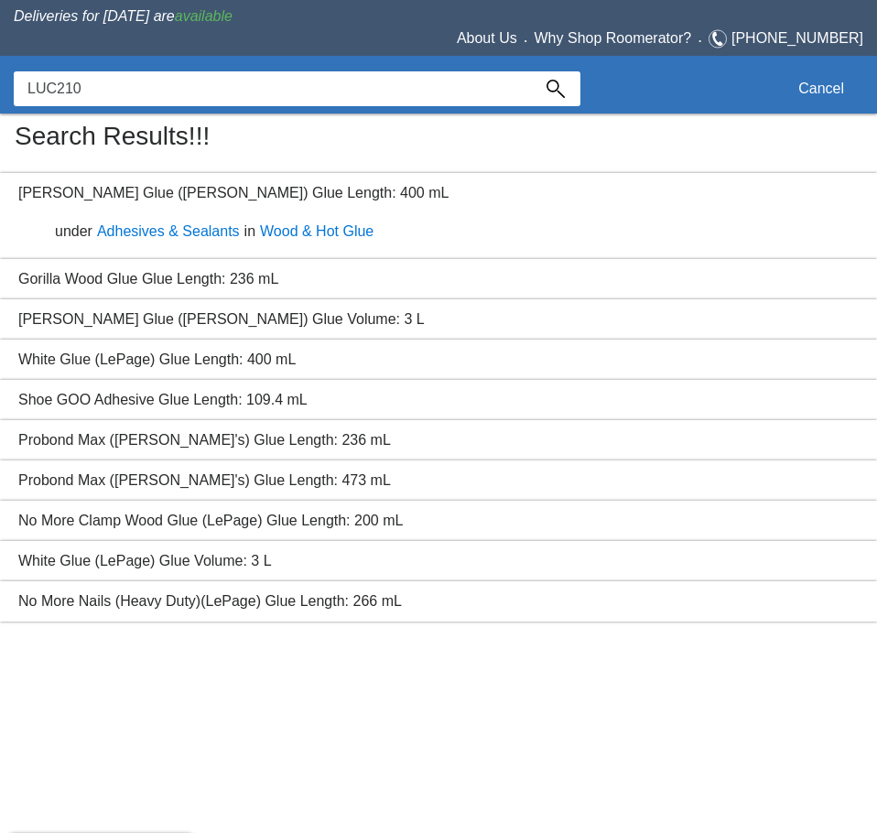
type input "LUC210"
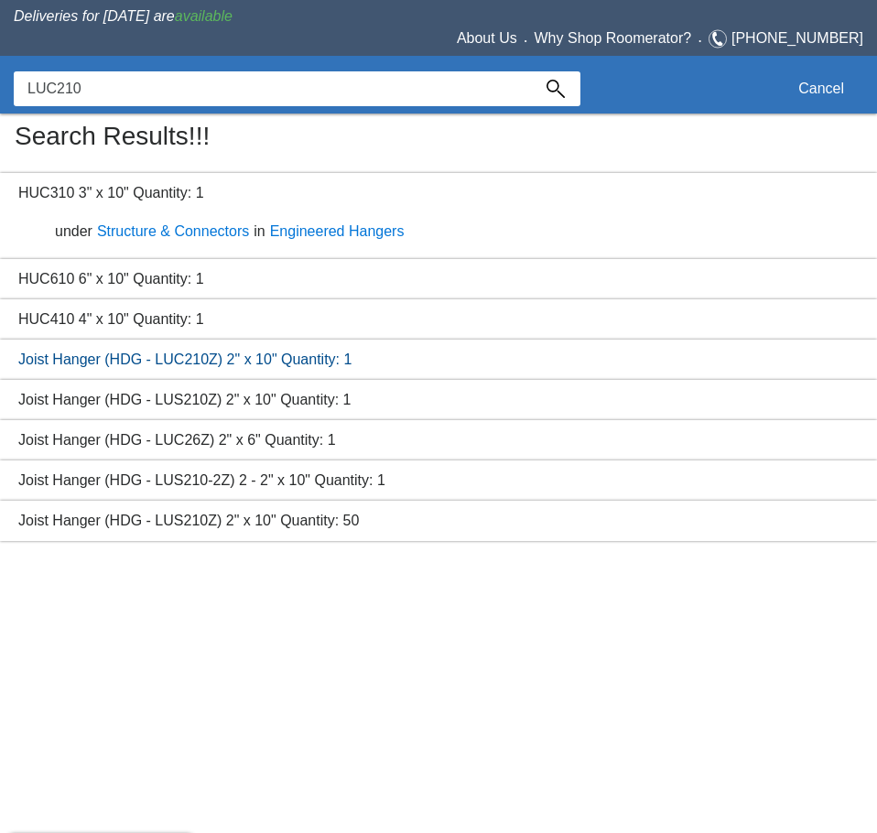
click at [116, 357] on link "Joist Hanger (HDG - LUC210Z) 2" x 10" Quantity: 1" at bounding box center [184, 360] width 333 height 16
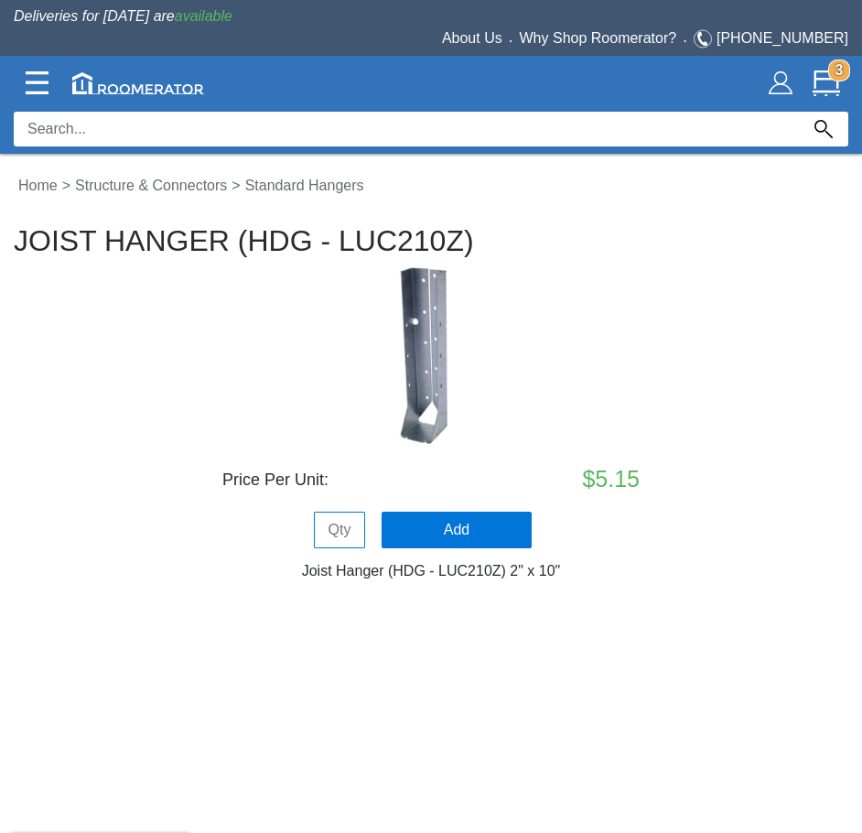
click at [470, 569] on h6 "Joist Hanger (HDG - LUC210Z) 2" x 10"" at bounding box center [431, 571] width 835 height 16
copy h6 "LUC210Z"
click at [129, 110] on div at bounding box center [431, 130] width 835 height 48
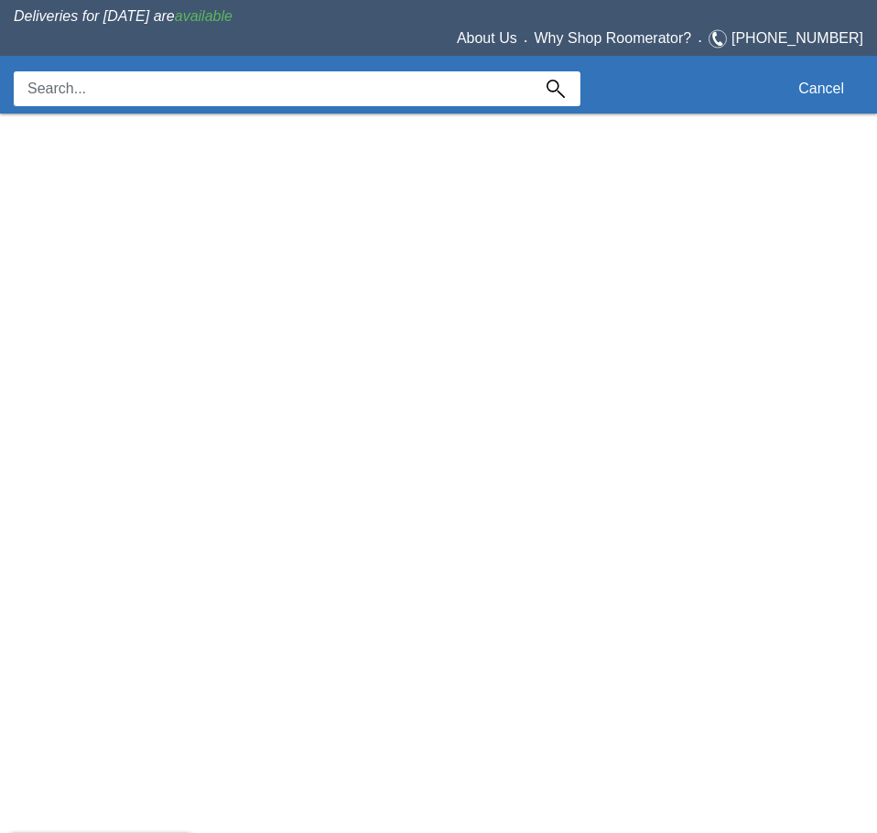
click at [143, 93] on input at bounding box center [272, 88] width 517 height 35
paste input "LUS210-2z"
type input "LUS210-2z"
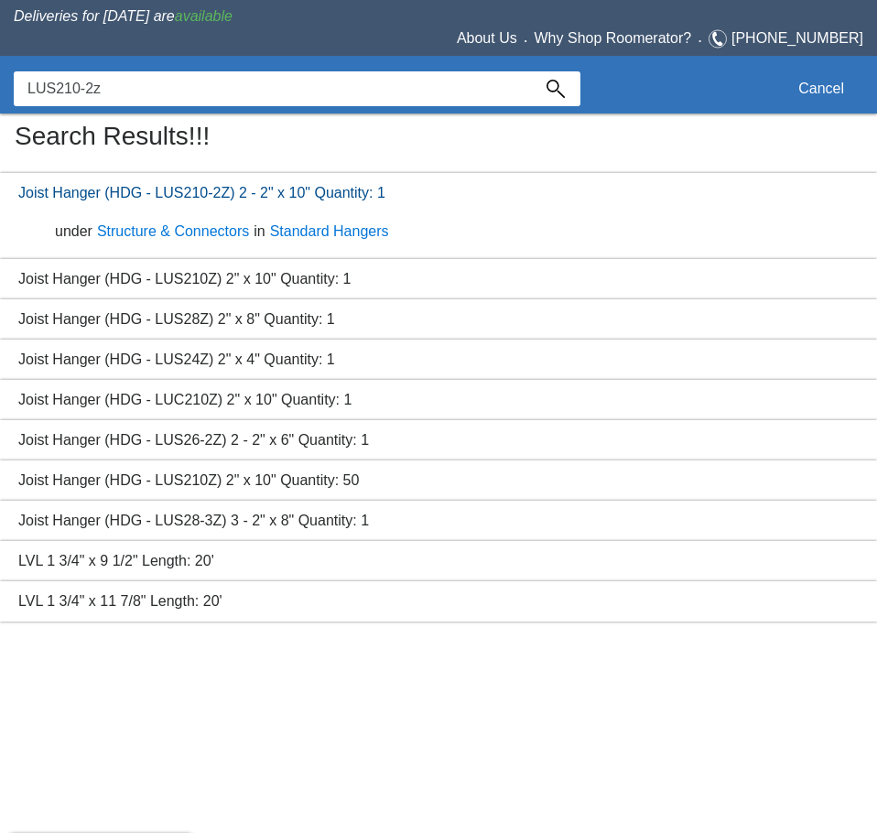
click at [201, 200] on link "Joist Hanger (HDG - LUS210-2Z) 2 - 2" x 10" Quantity: 1" at bounding box center [201, 193] width 367 height 16
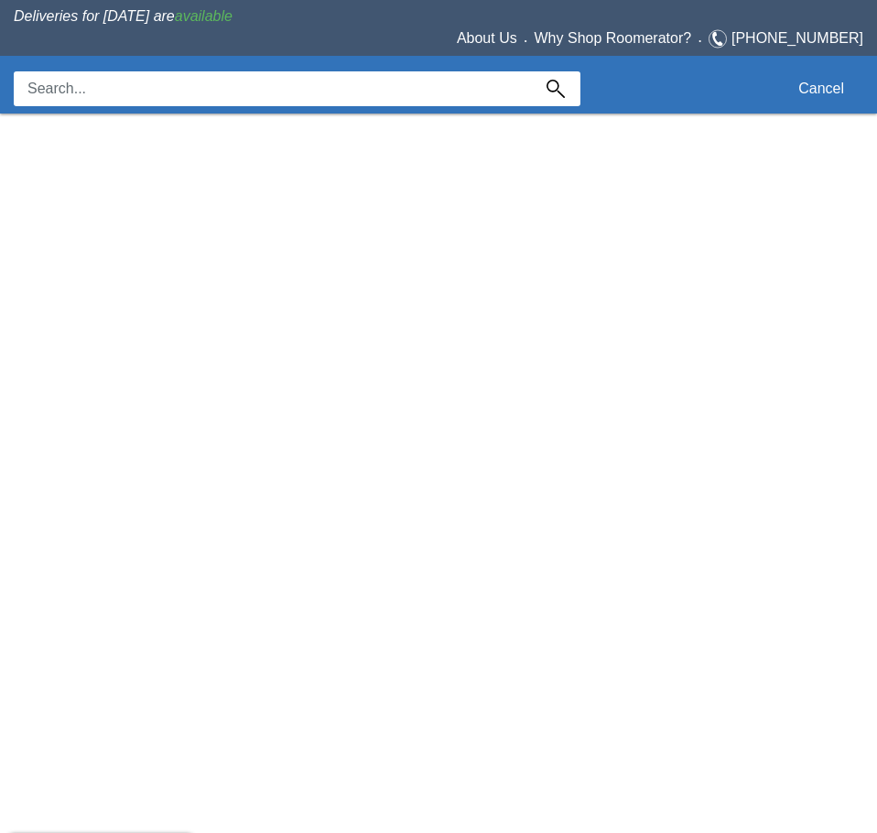
click at [125, 97] on input at bounding box center [272, 88] width 517 height 35
paste input "HUC210-2z"
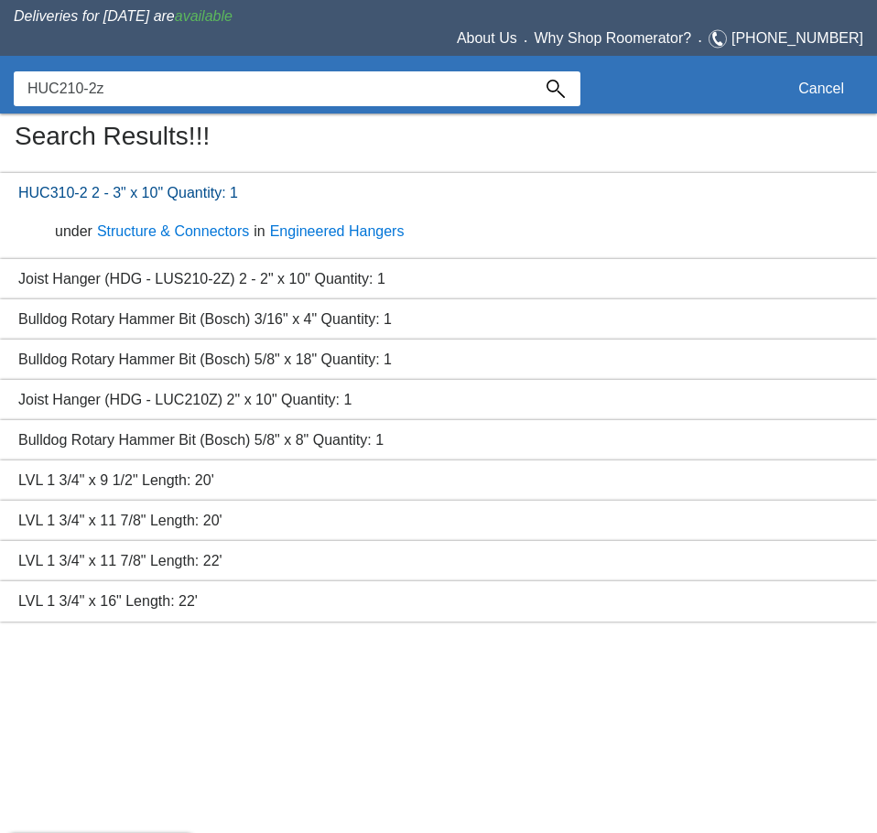
type input "HUC210-2z"
click at [99, 199] on link "HUC310-2 2 - 3" x 10" Quantity: 1" at bounding box center [128, 193] width 220 height 16
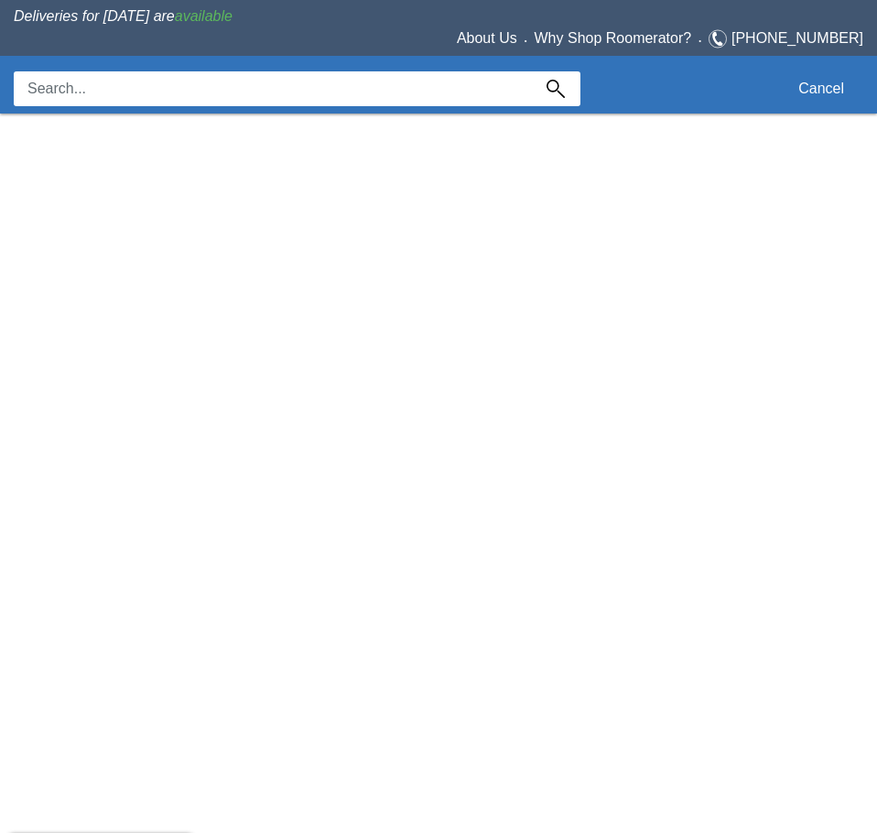
click at [293, 68] on div at bounding box center [297, 86] width 567 height 39
click at [297, 89] on input at bounding box center [272, 88] width 517 height 35
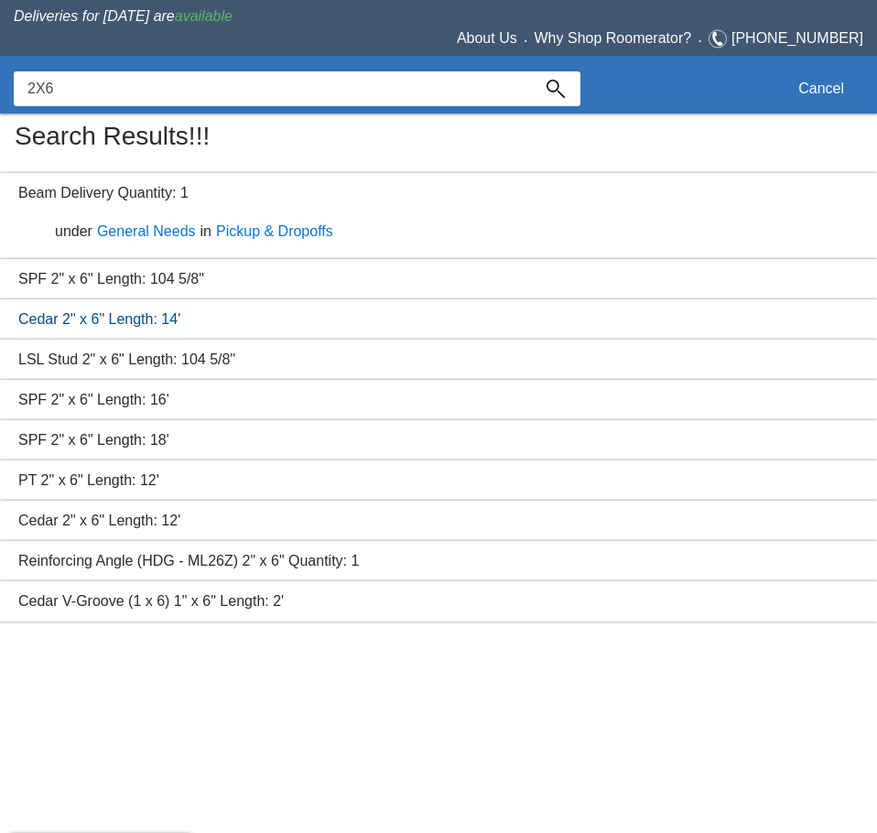
type input "2X6"
click at [115, 320] on link "Cedar 2" x 6" Length: 14'" at bounding box center [99, 319] width 162 height 16
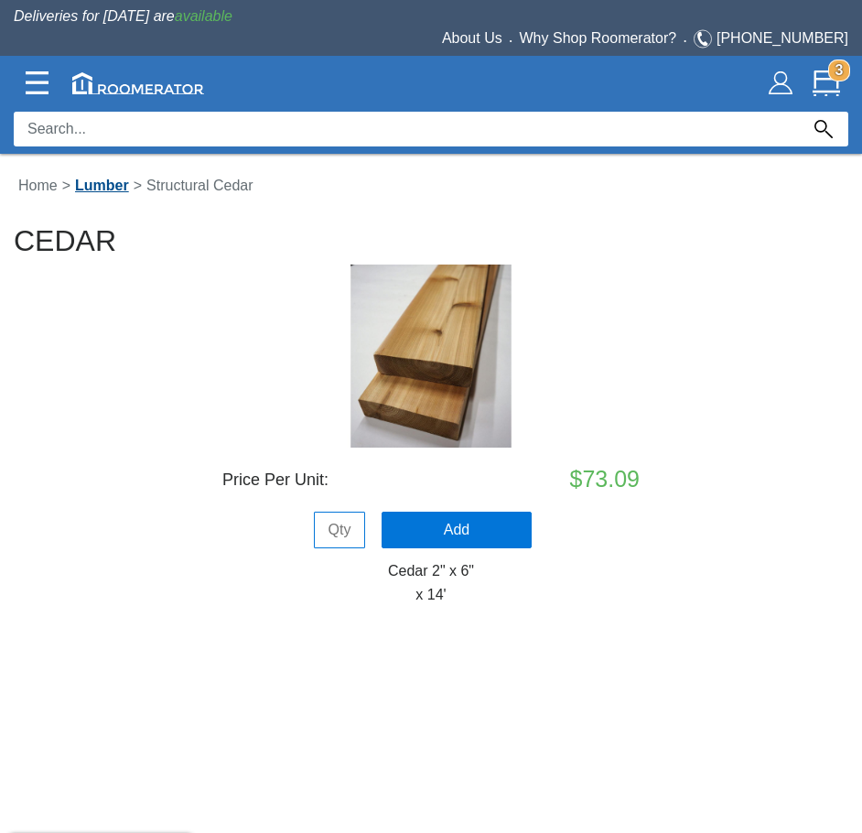
click at [113, 192] on link "Lumber" at bounding box center [101, 186] width 63 height 16
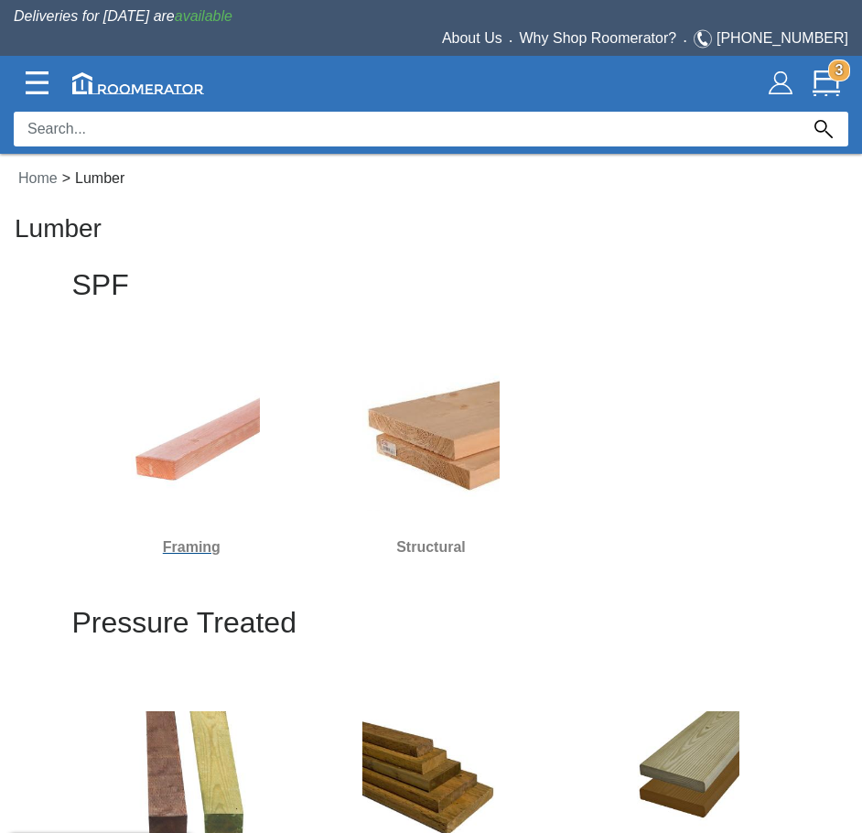
click at [199, 440] on img at bounding box center [191, 442] width 137 height 137
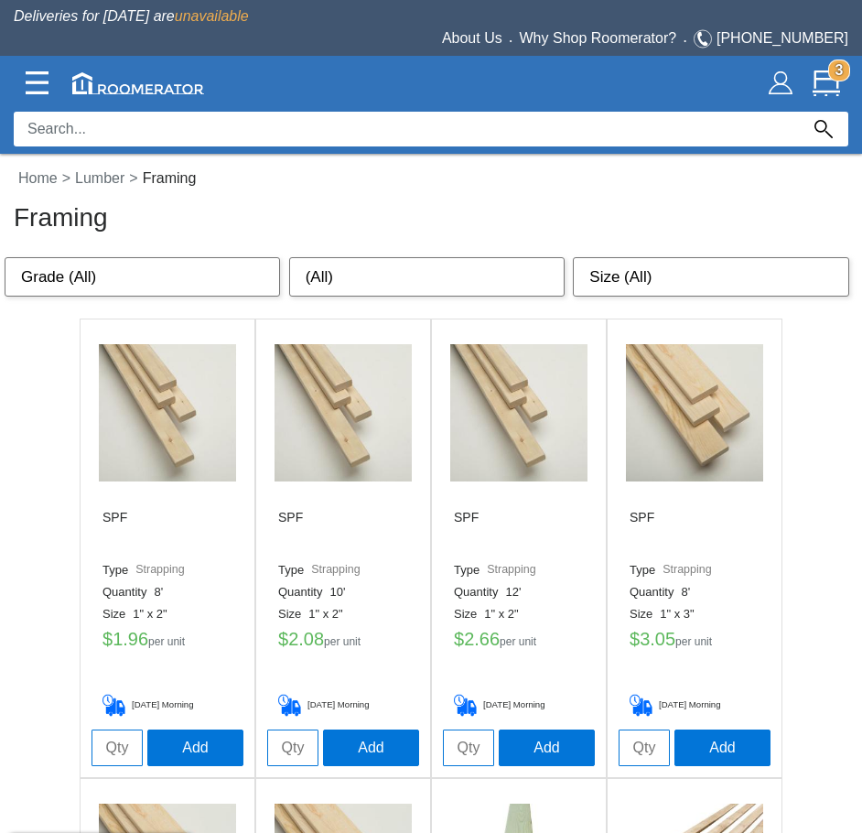
click at [172, 292] on select "Grade (All) Strapping Standard Stud #1 or #2" at bounding box center [143, 277] width 276 height 40
click at [317, 276] on select "(All) 8' 10' 12' 14' 16' 92 5/8" 104 5/8" 116 5/8" 18' 20'" at bounding box center [427, 277] width 276 height 40
select select "14'"
click at [289, 257] on select "(All) 8' 10' 12' 14' 16' 92 5/8" 104 5/8" 116 5/8" 18' 20'" at bounding box center [427, 277] width 276 height 40
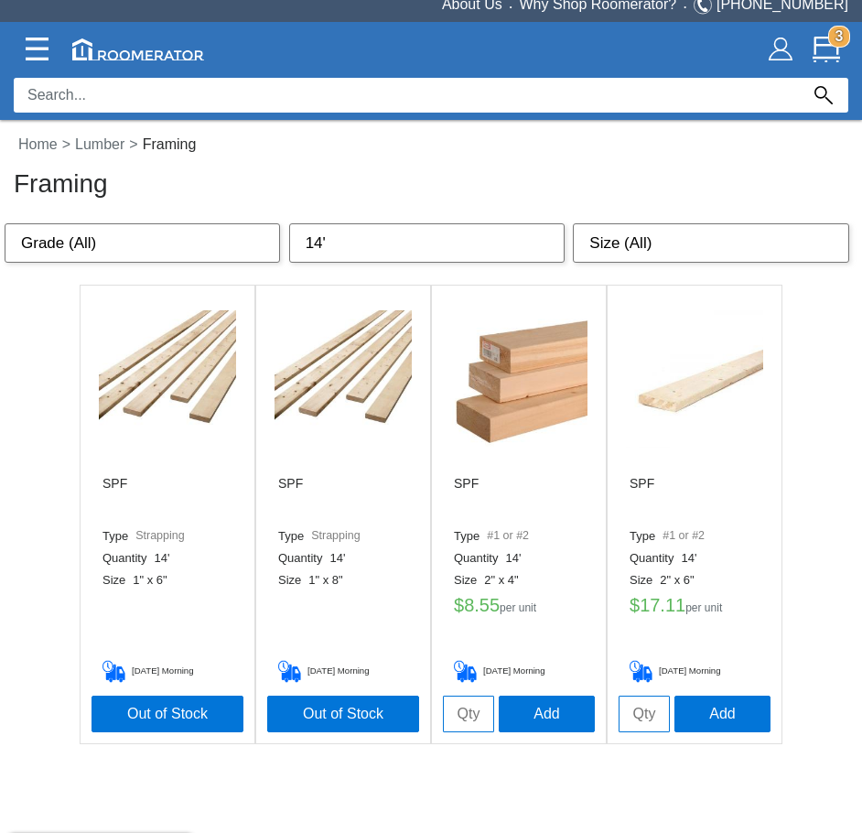
scroll to position [53, 0]
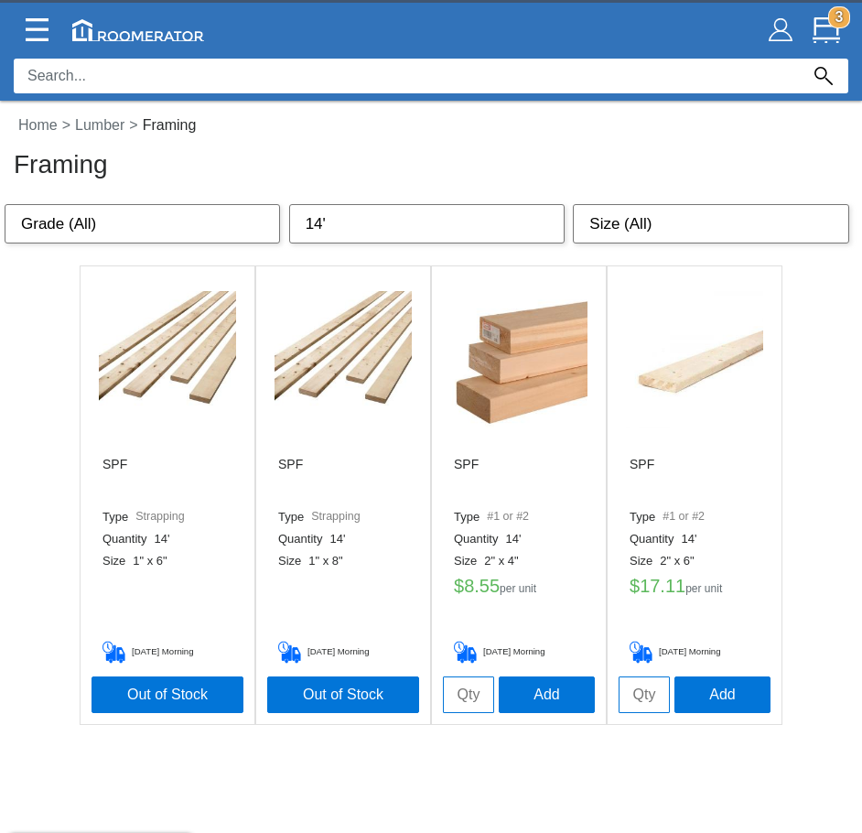
click at [679, 381] on img at bounding box center [694, 359] width 137 height 137
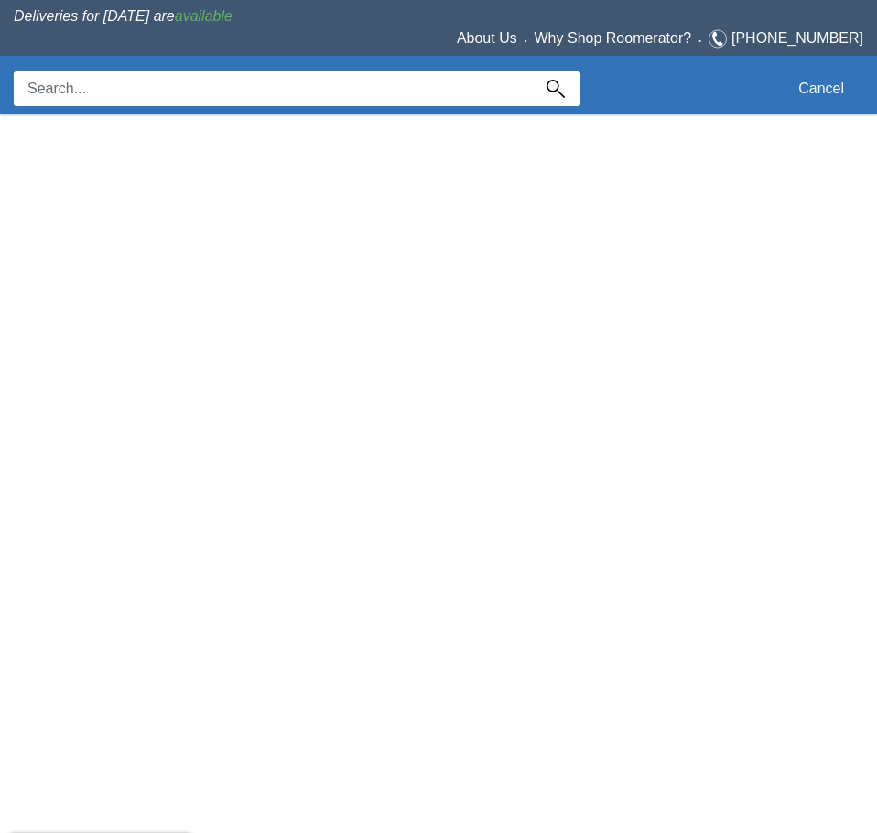
click at [134, 104] on input at bounding box center [272, 88] width 517 height 35
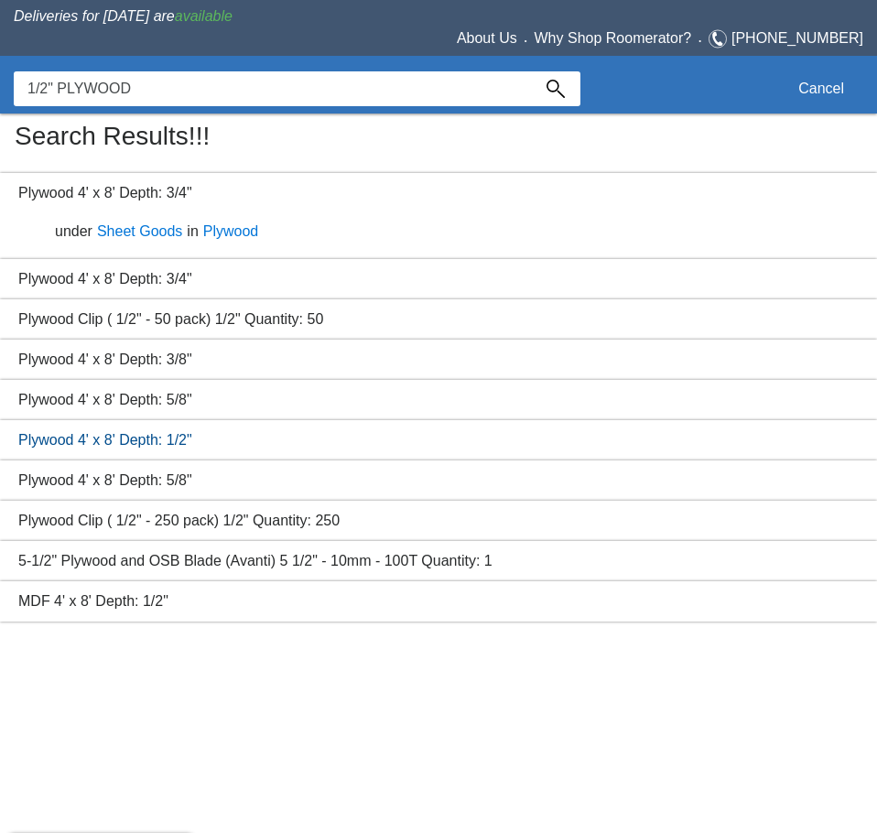
type input "1/2" PLYWOOD"
click at [163, 442] on link "Plywood 4' x 8' Depth: 1/2"" at bounding box center [105, 440] width 174 height 16
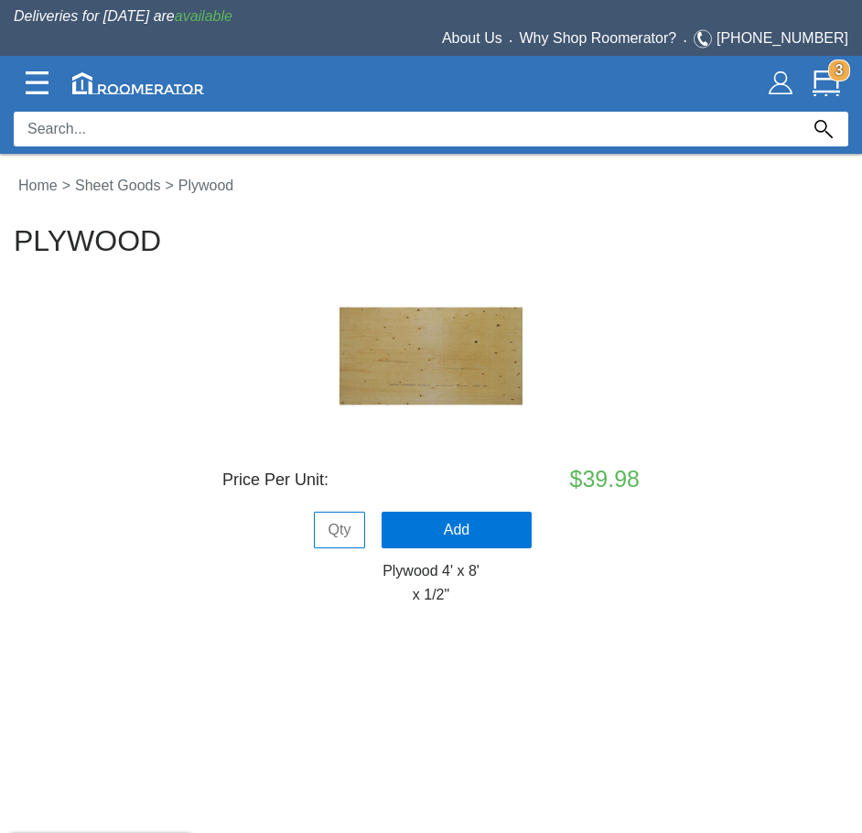
click at [600, 466] on div "$39.98" at bounding box center [570, 479] width 139 height 35
click at [575, 477] on div "$39.98" at bounding box center [570, 479] width 139 height 35
